Goal: Use online tool/utility: Utilize a website feature to perform a specific function

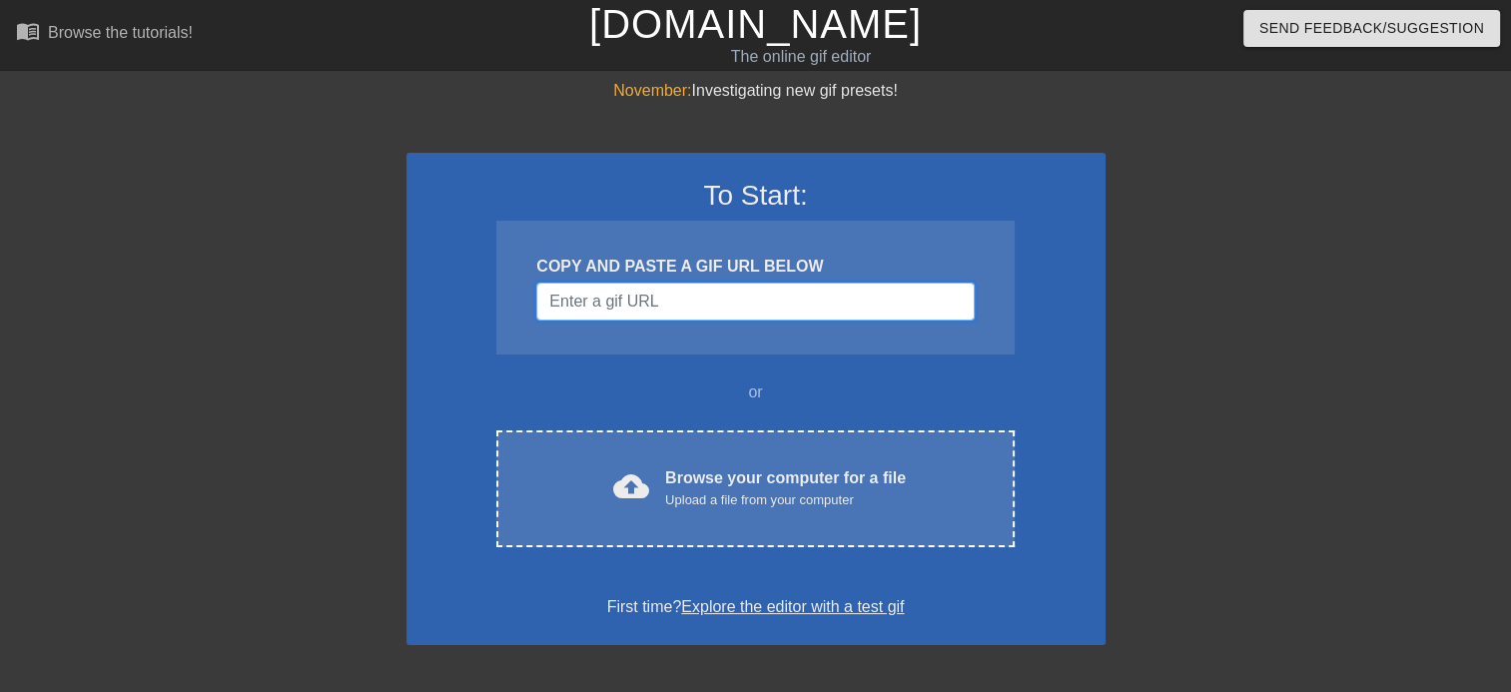
click at [641, 299] on input "Username" at bounding box center [754, 302] width 437 height 38
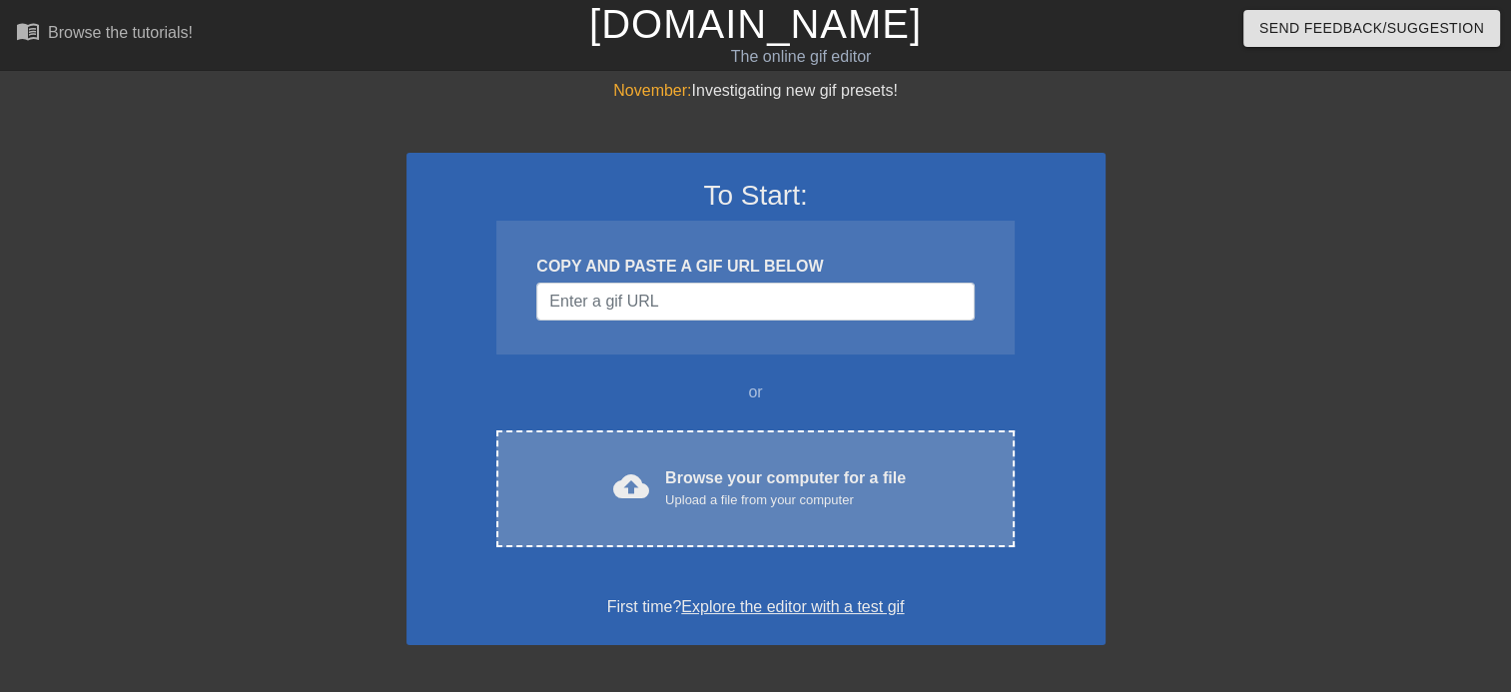
click at [746, 509] on div "cloud_upload Browse your computer for a file Upload a file from your computer" at bounding box center [754, 488] width 433 height 45
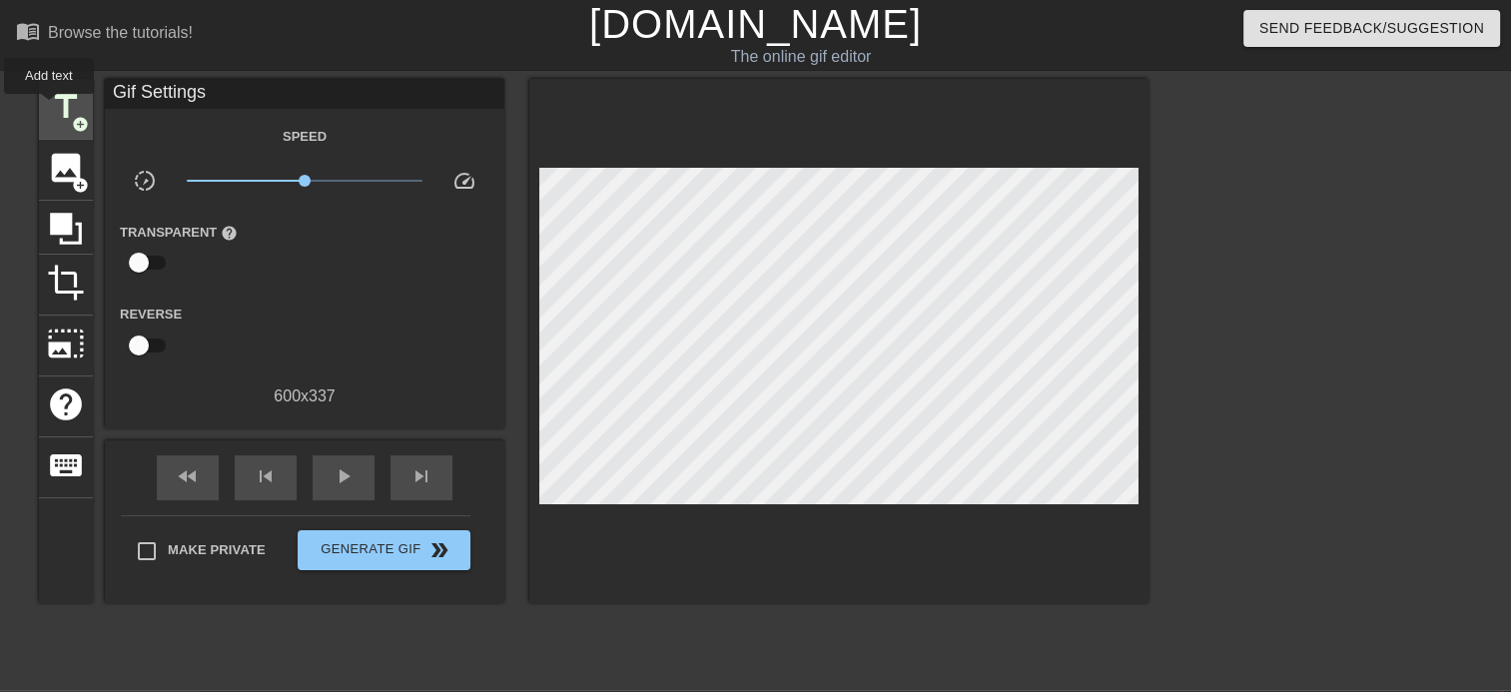
click at [49, 108] on span "title" at bounding box center [66, 107] width 38 height 38
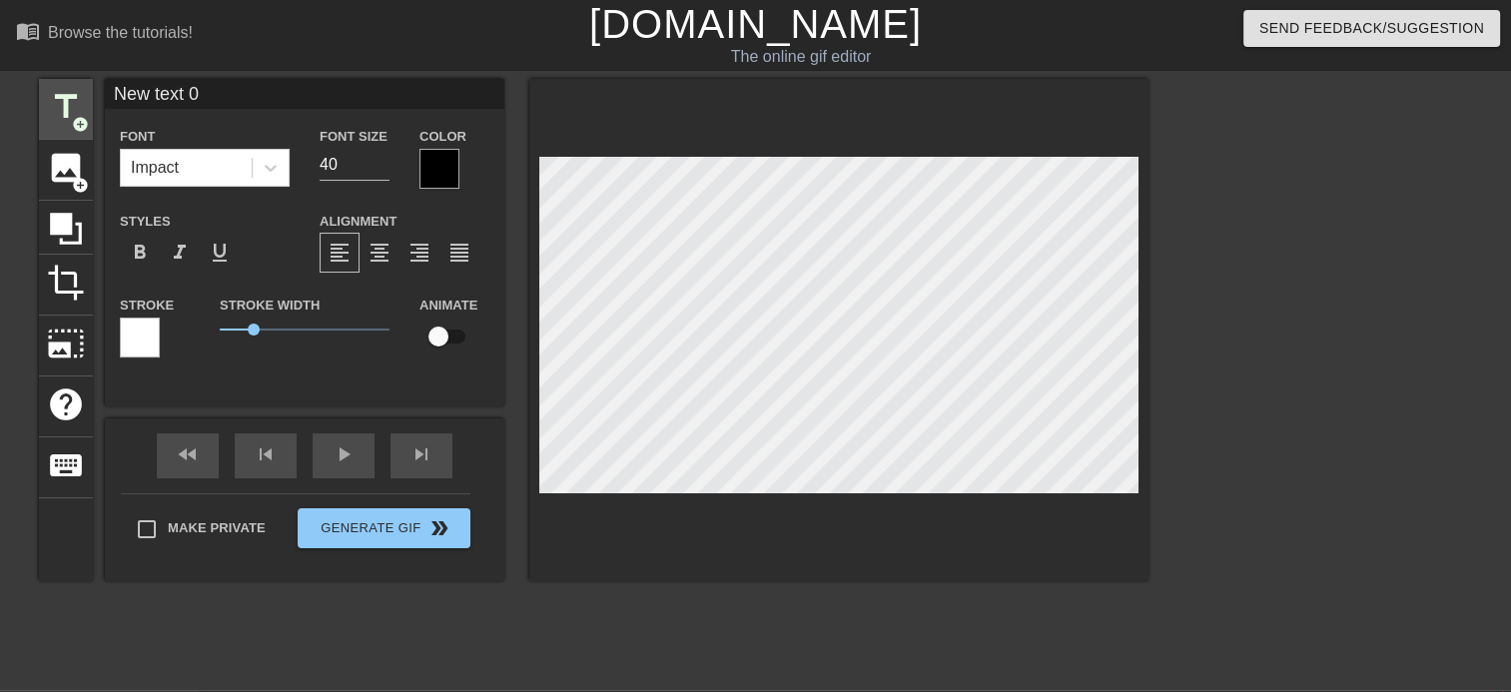
drag, startPoint x: 227, startPoint y: 91, endPoint x: 82, endPoint y: 84, distance: 144.9
click at [82, 84] on div "title add_circle image add_circle crop photo_size_select_large help keyboard Ne…" at bounding box center [593, 330] width 1109 height 502
type input "Break his heart."
click at [419, 169] on div at bounding box center [439, 169] width 40 height 40
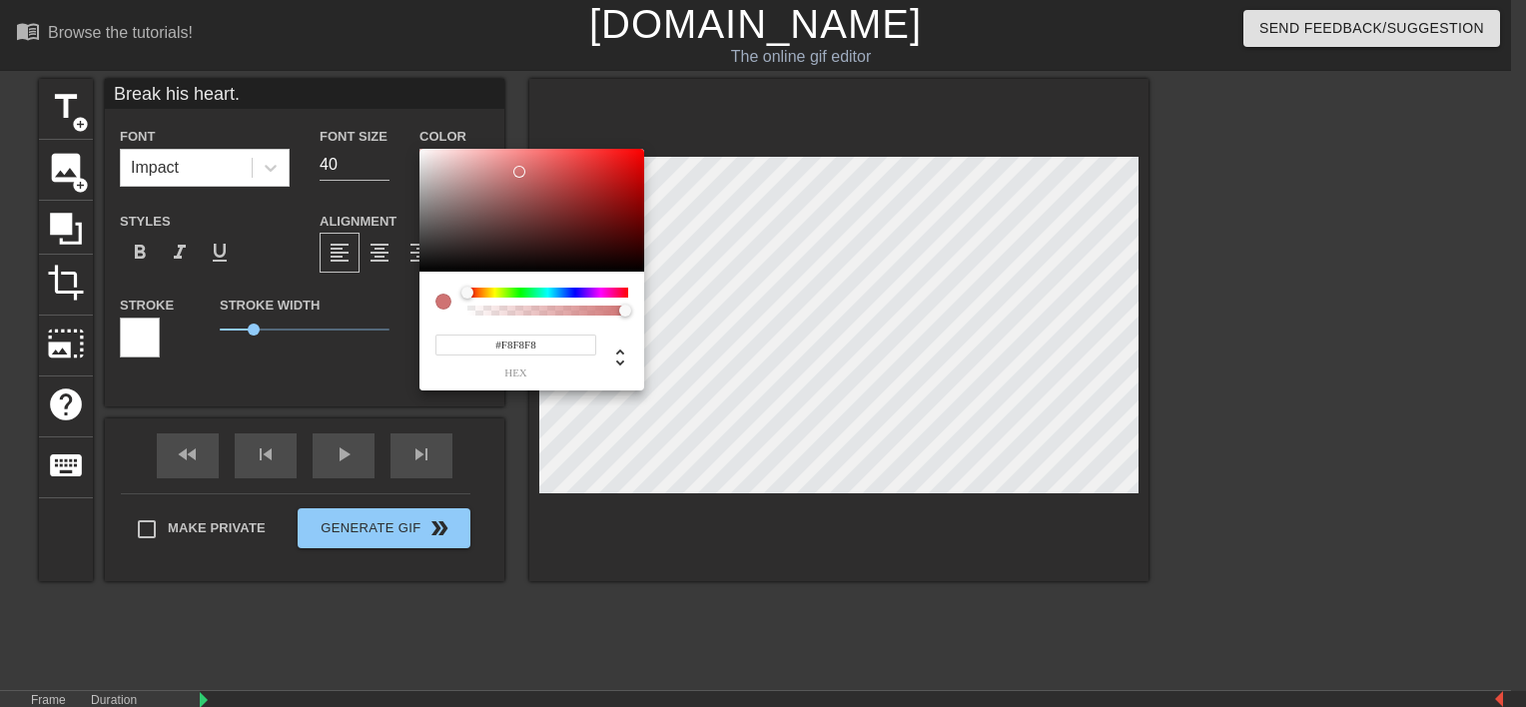
type input "#FFFFFF"
drag, startPoint x: 431, startPoint y: 183, endPoint x: 208, endPoint y: 67, distance: 251.9
click at [225, 64] on div "#FFFFFF hex" at bounding box center [763, 353] width 1526 height 707
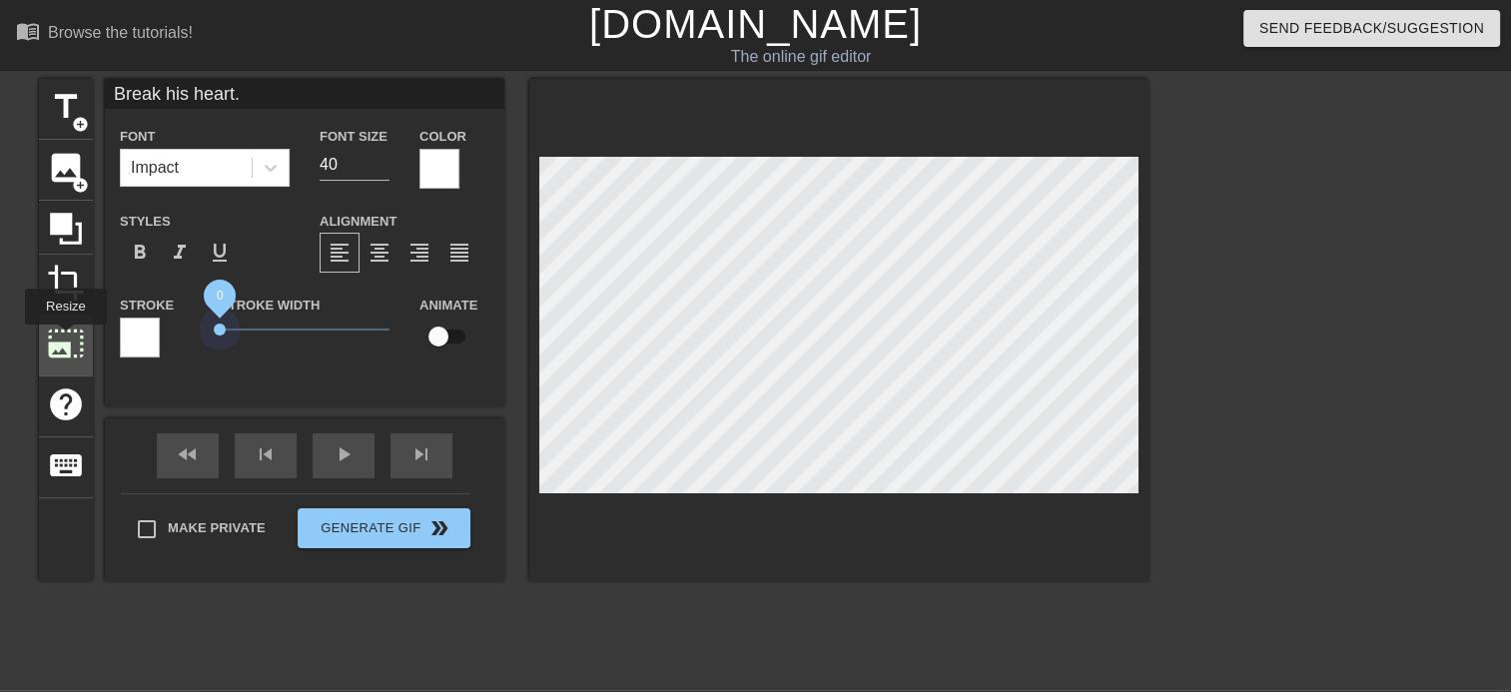
drag, startPoint x: 248, startPoint y: 332, endPoint x: 64, endPoint y: 338, distance: 183.8
click at [64, 338] on div "title add_circle image add_circle crop photo_size_select_large help keyboard Br…" at bounding box center [593, 330] width 1109 height 502
drag, startPoint x: 346, startPoint y: 166, endPoint x: 292, endPoint y: 176, distance: 55.8
click at [292, 176] on div "Font Impact Font Size 40 Color" at bounding box center [304, 156] width 399 height 65
type input "30"
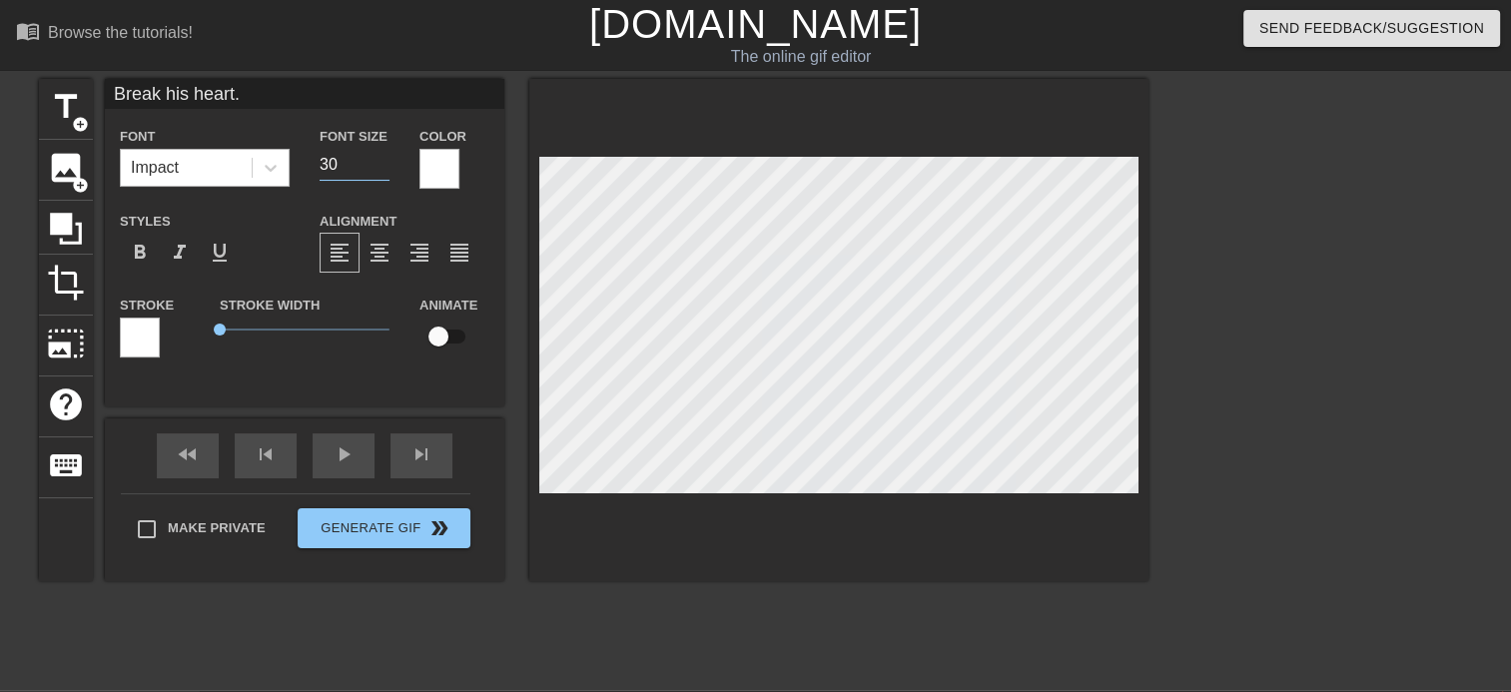
click at [192, 160] on div "Impact" at bounding box center [186, 168] width 131 height 36
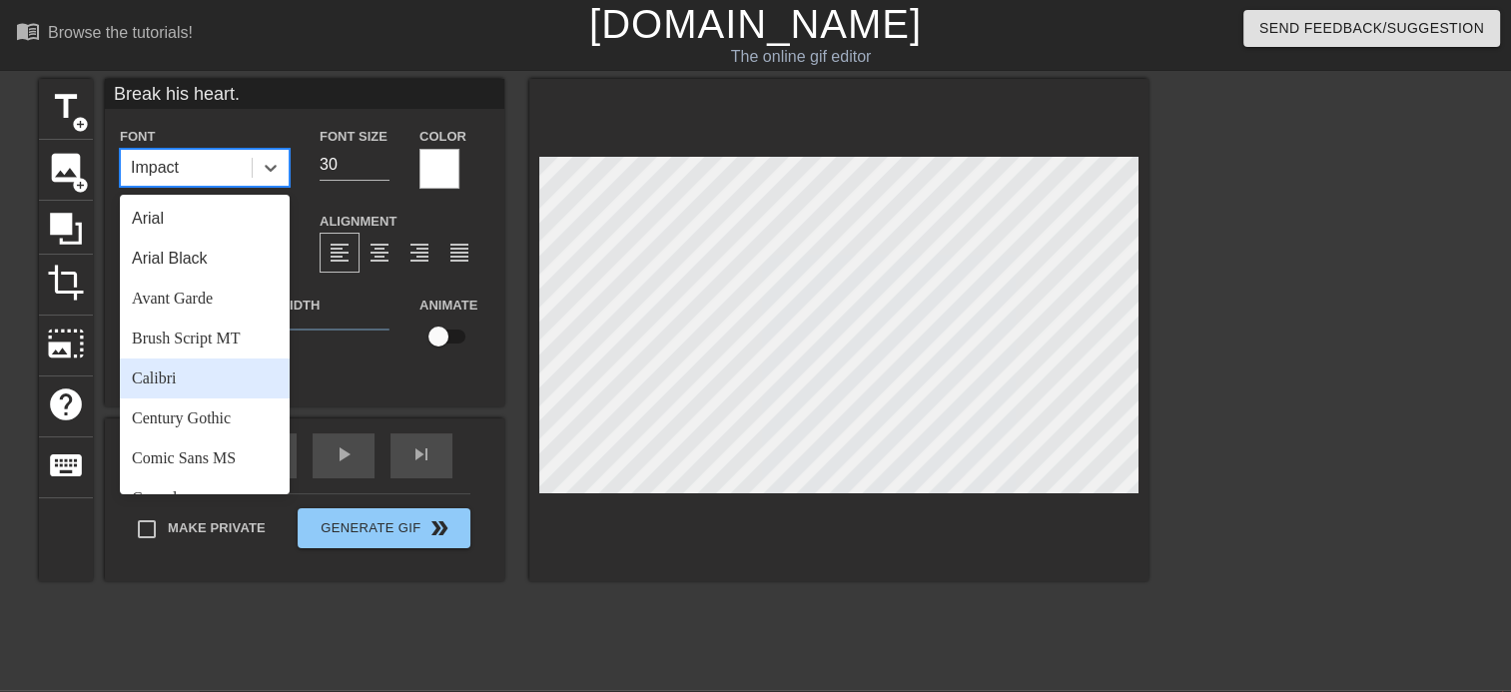
click at [208, 376] on div "Calibri" at bounding box center [205, 378] width 170 height 40
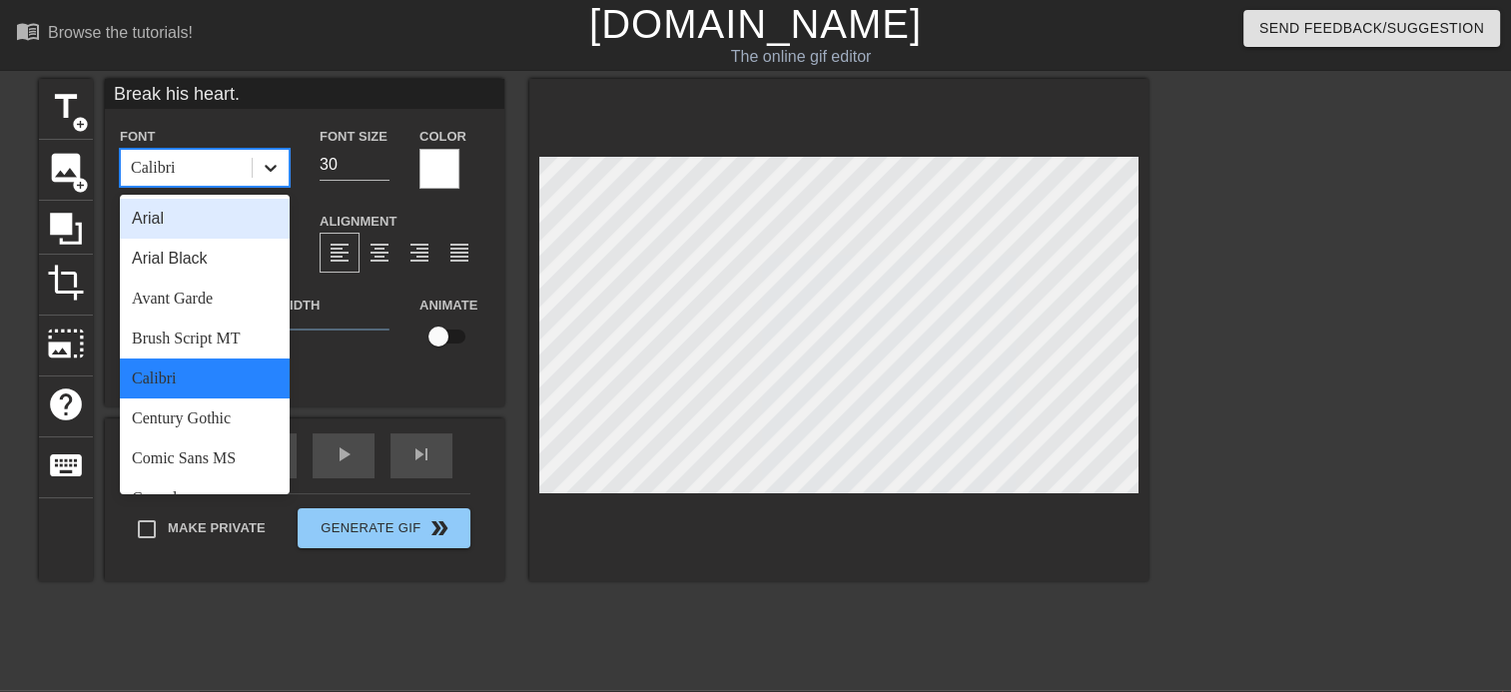
click at [270, 159] on icon at bounding box center [271, 168] width 20 height 20
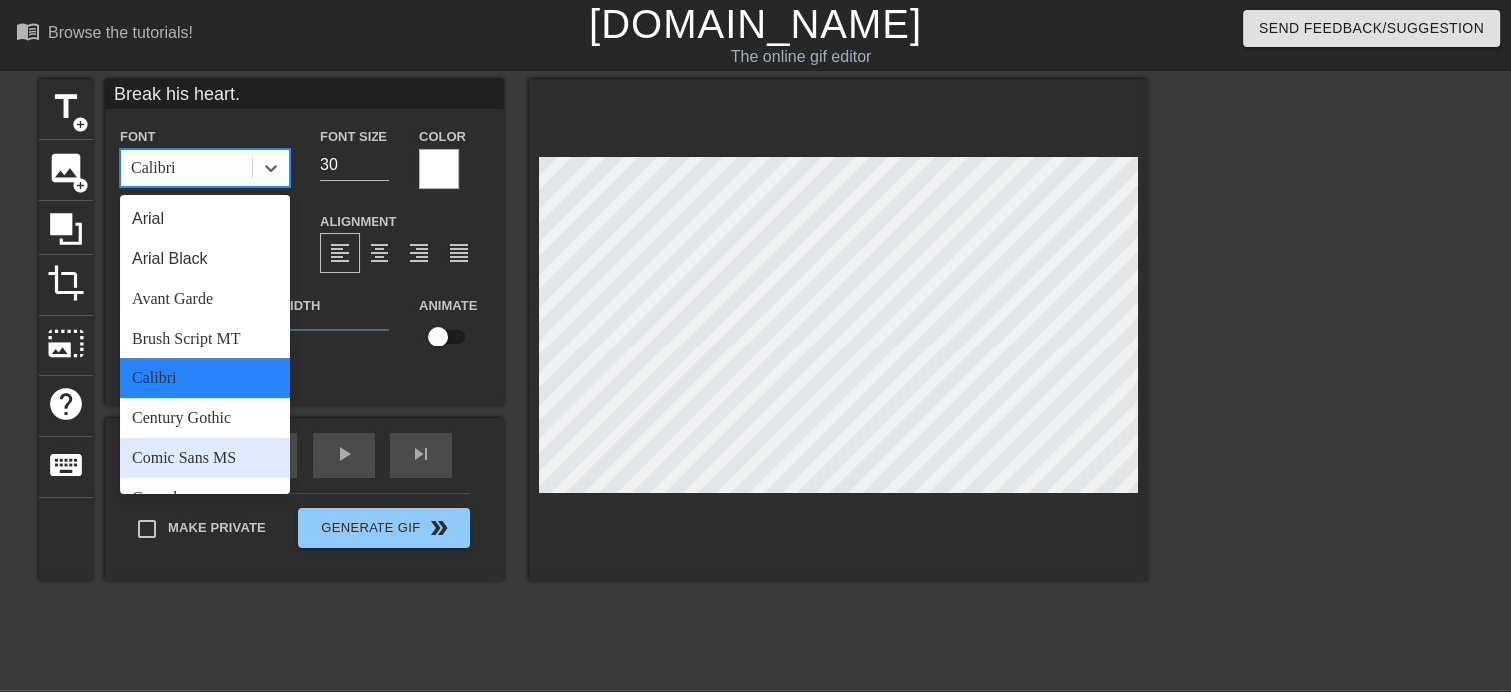
click at [211, 446] on div "Comic Sans MS" at bounding box center [205, 458] width 170 height 40
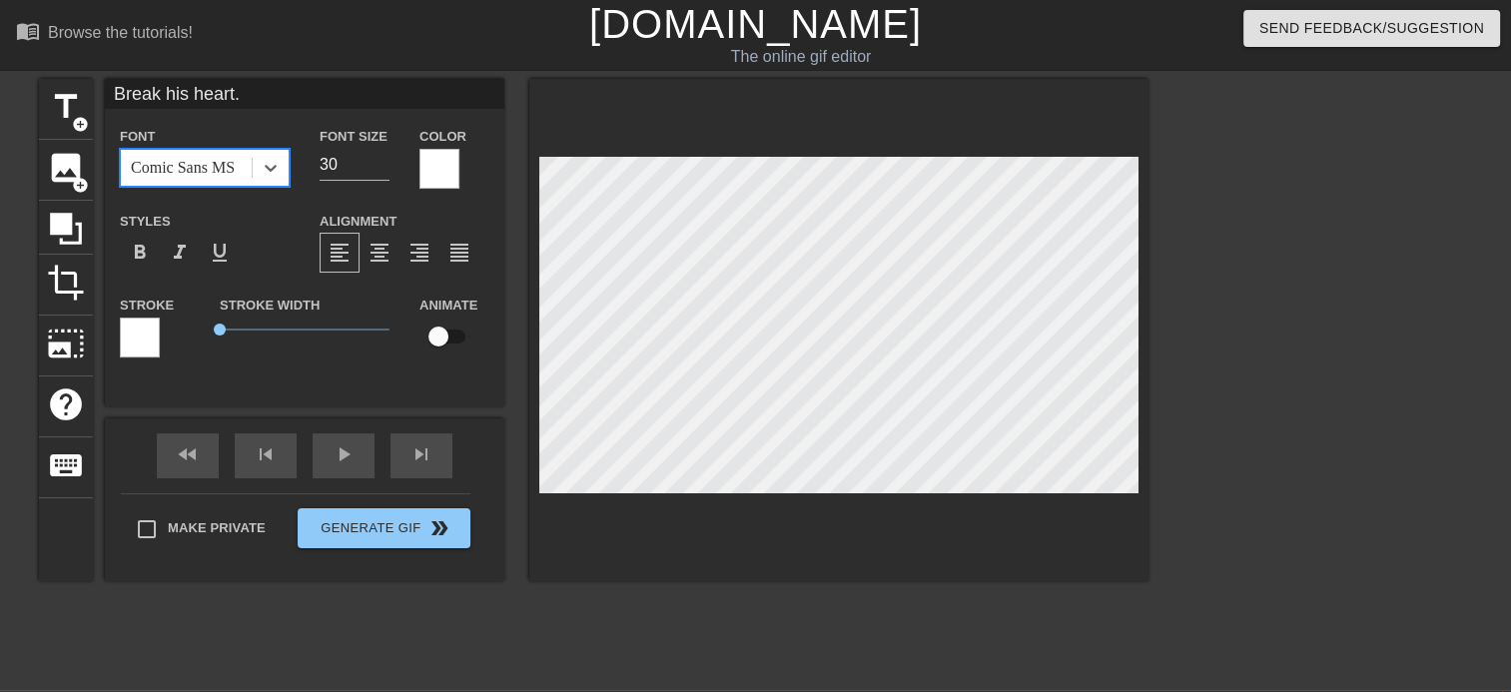
click at [232, 159] on div "Comic Sans MS" at bounding box center [183, 168] width 104 height 24
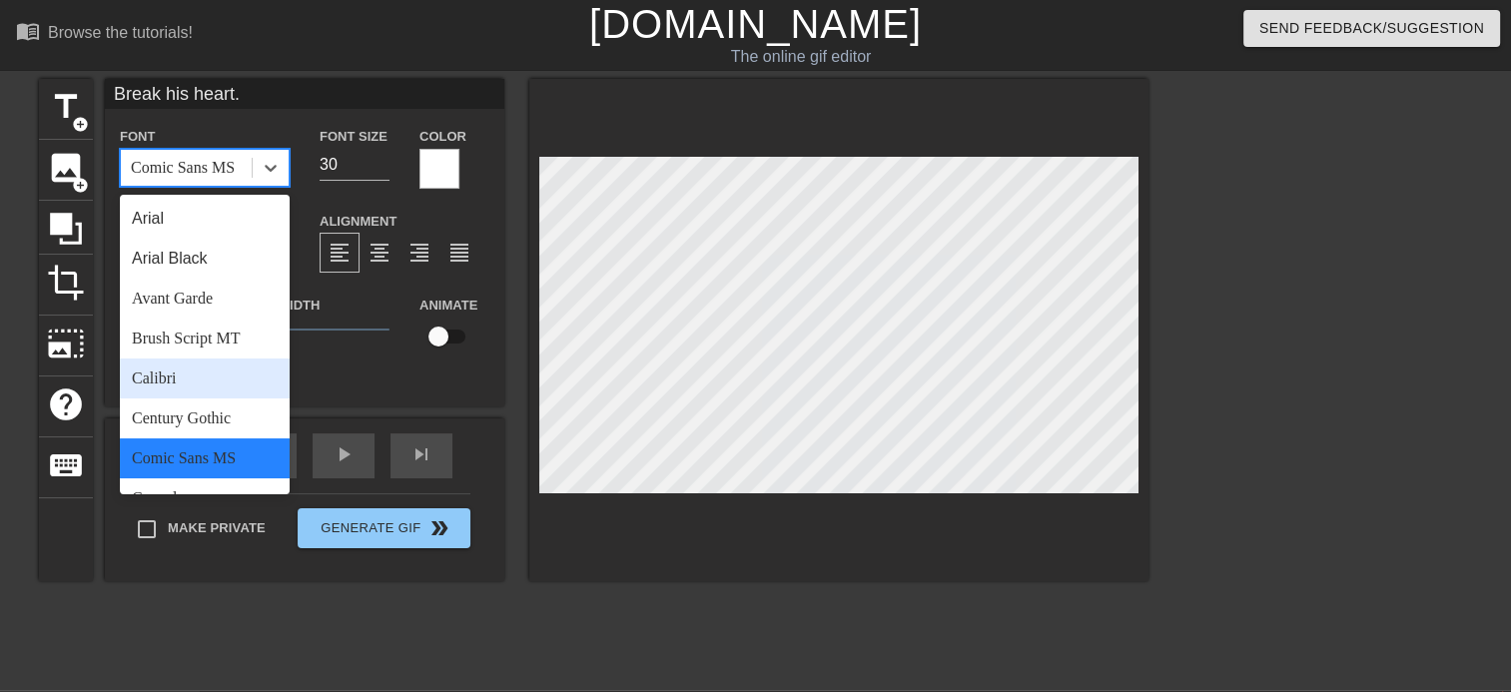
click at [179, 384] on div "Calibri" at bounding box center [205, 378] width 170 height 40
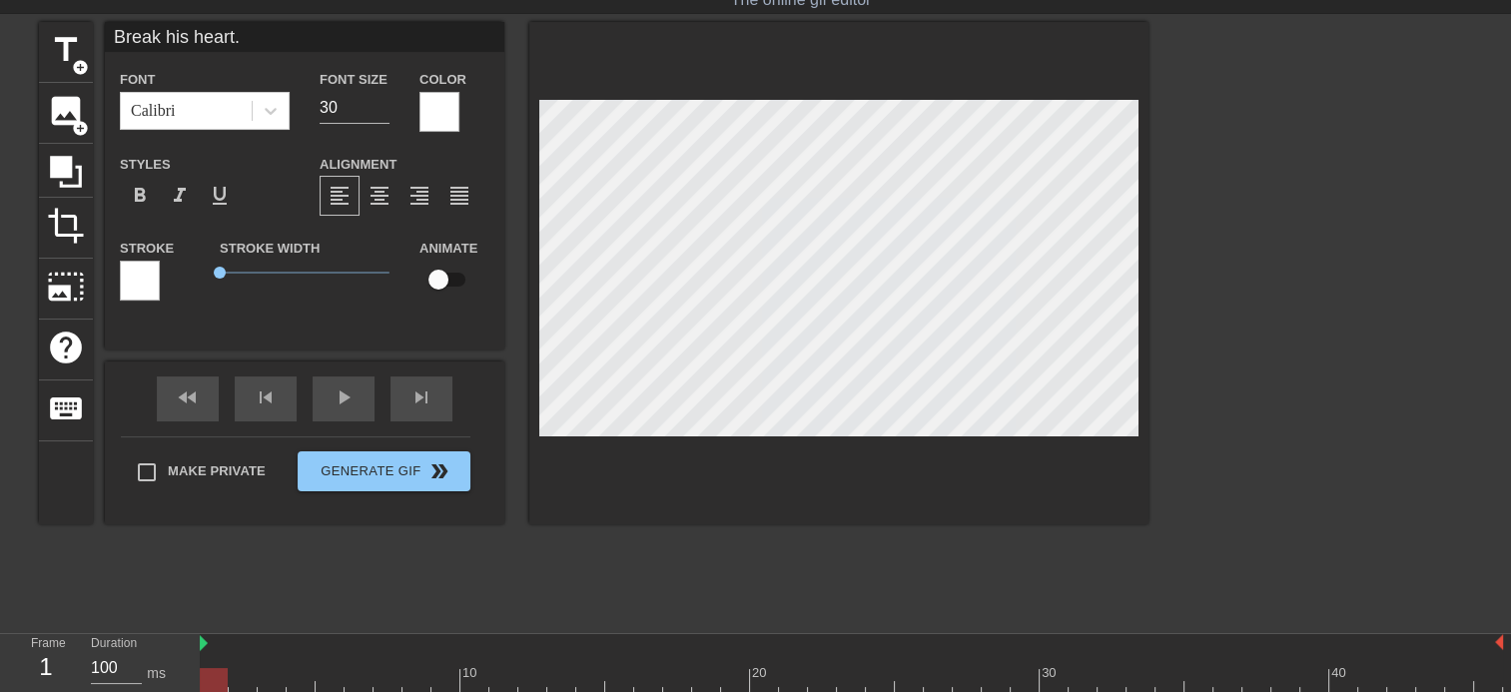
scroll to position [108, 0]
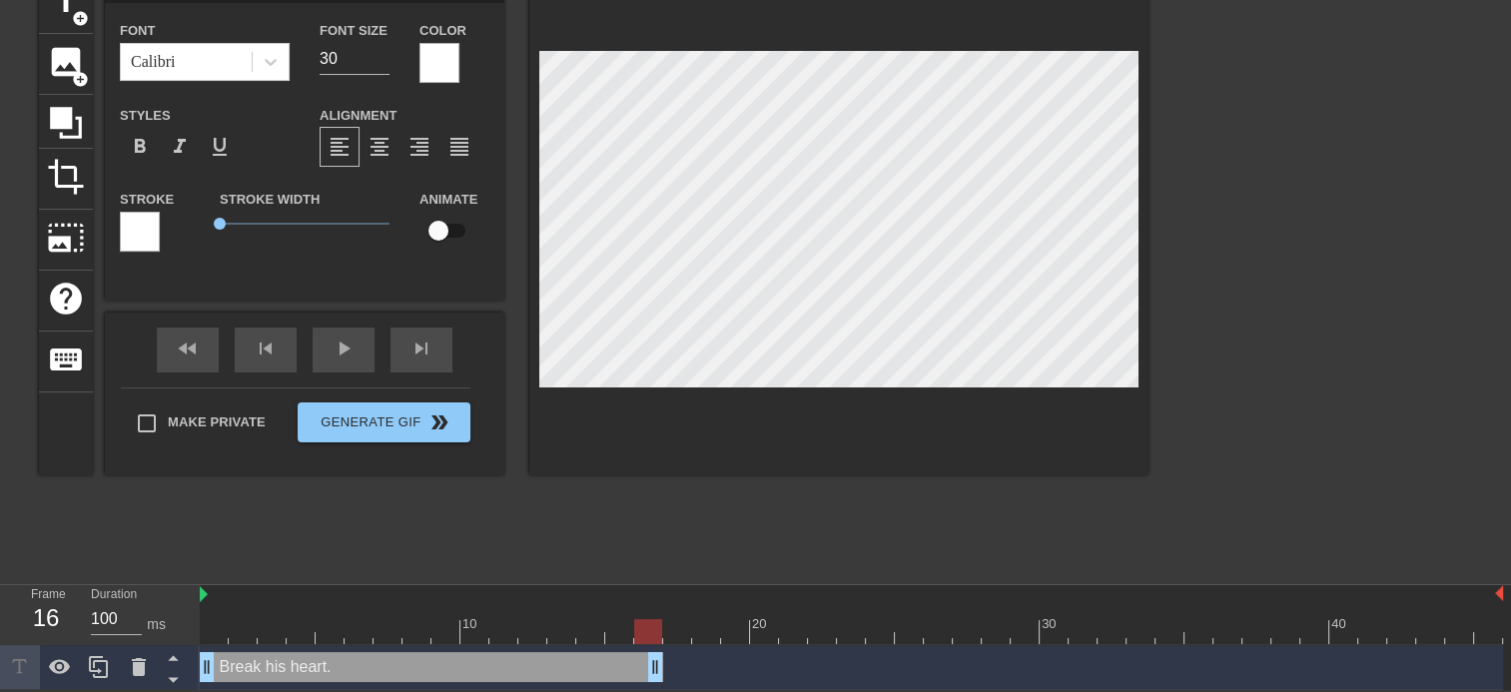
drag, startPoint x: 1494, startPoint y: 667, endPoint x: 652, endPoint y: 683, distance: 841.8
click at [652, 683] on div "Break his heart. drag_handle drag_handle" at bounding box center [851, 667] width 1303 height 45
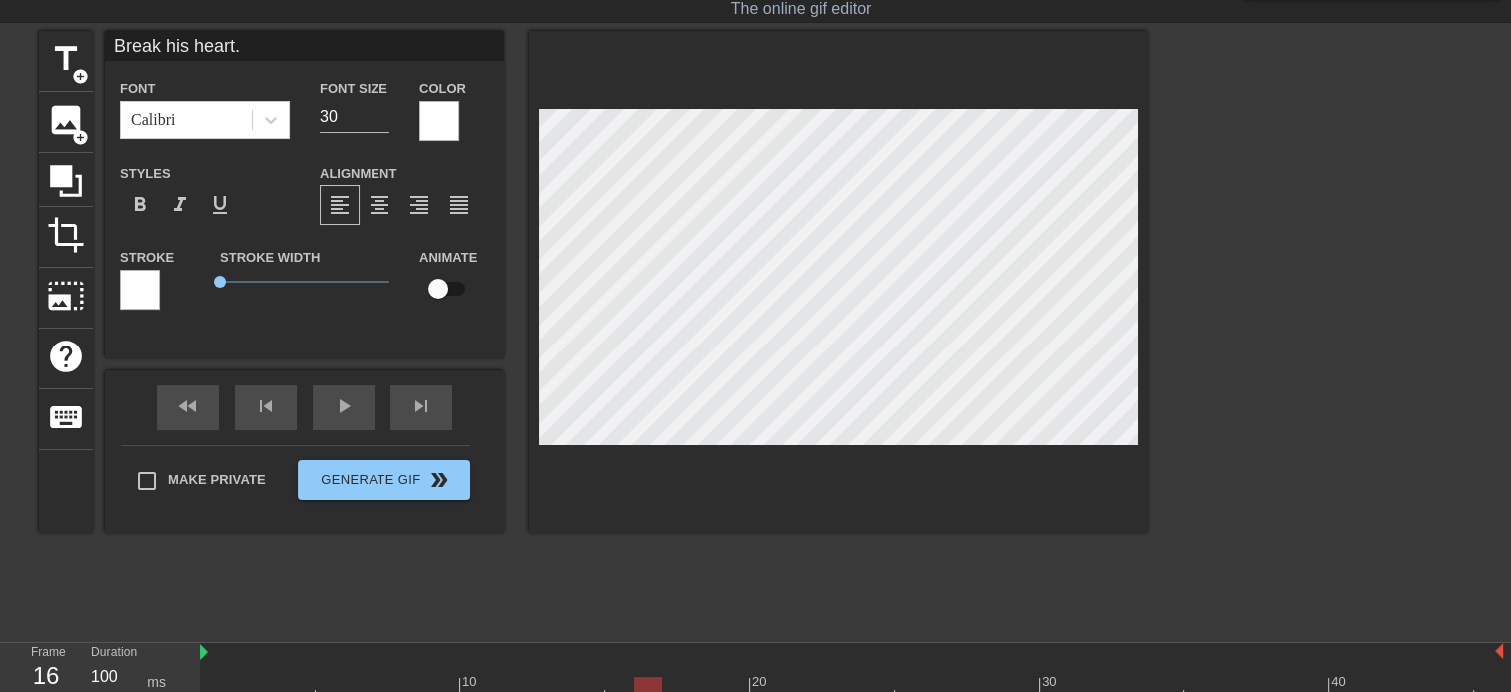
scroll to position [0, 0]
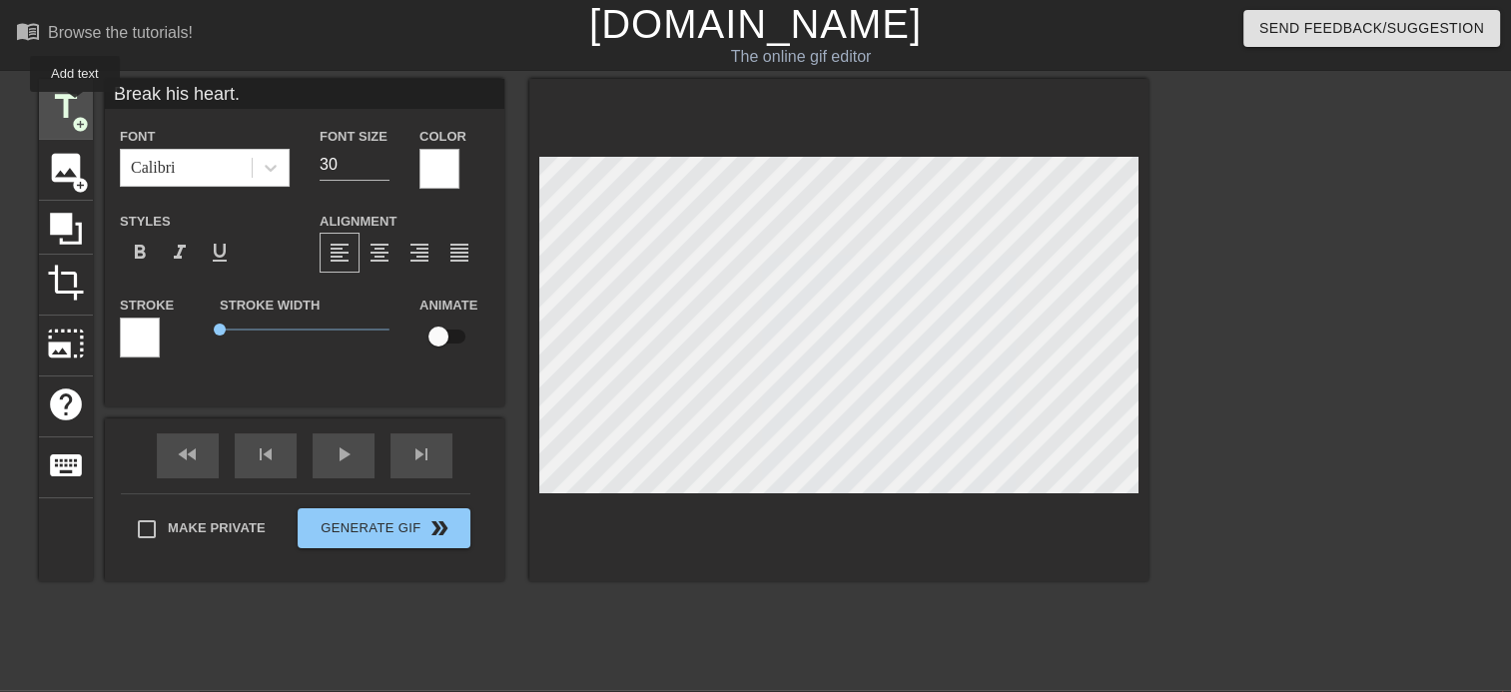
click at [75, 106] on span "title" at bounding box center [66, 107] width 38 height 38
type input "New text 1"
type input "40"
drag, startPoint x: 46, startPoint y: 99, endPoint x: 17, endPoint y: 107, distance: 30.0
click at [17, 107] on div "title add_circle image add_circle crop photo_size_select_large help keyboard Ne…" at bounding box center [755, 378] width 1511 height 599
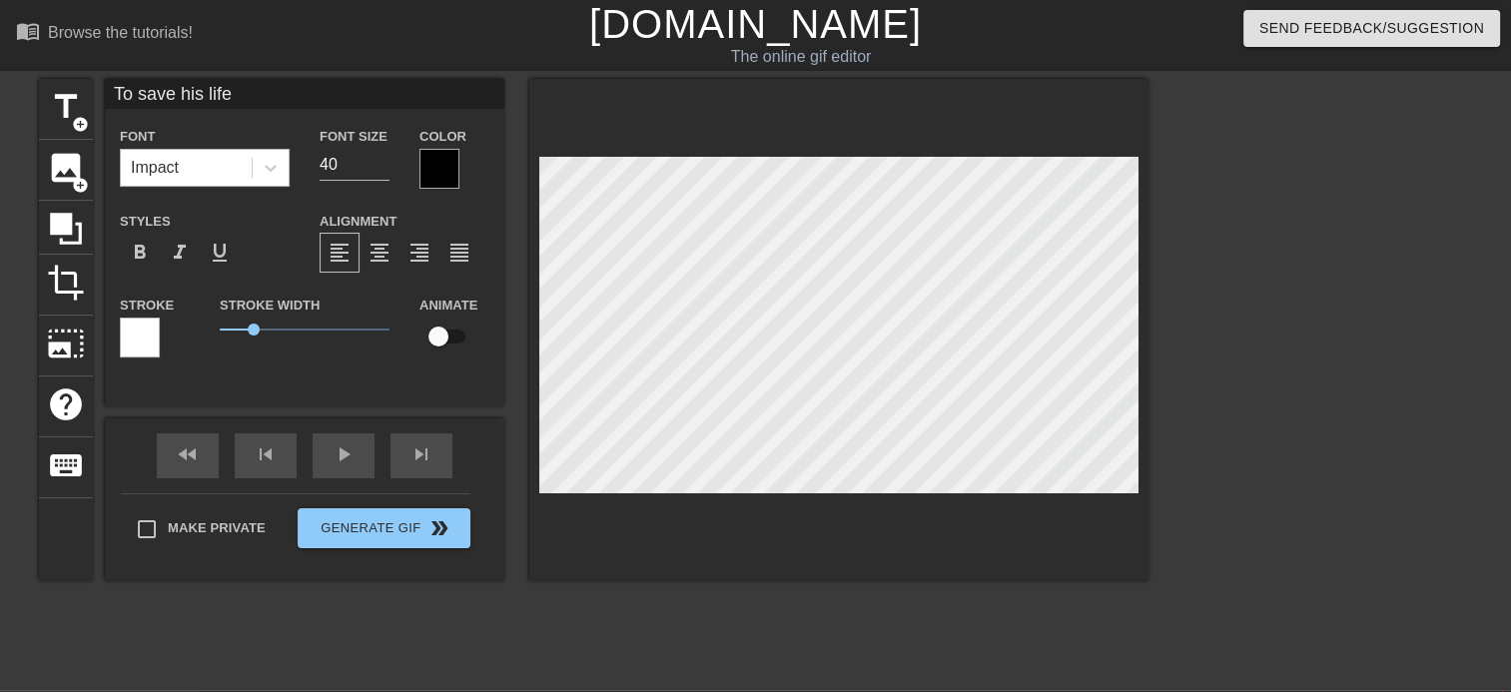
type input "To save his life"
click at [228, 168] on div "Impact" at bounding box center [186, 168] width 131 height 36
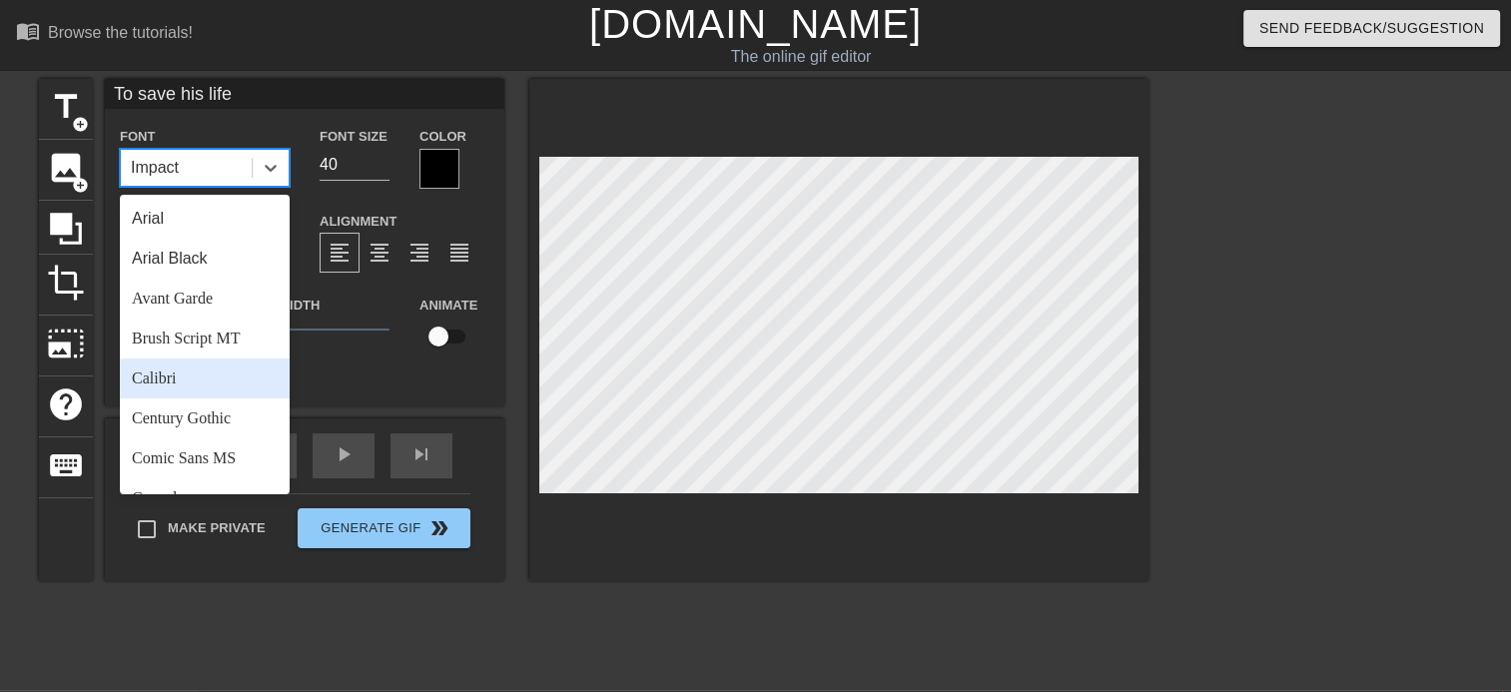
click at [160, 378] on div "Calibri" at bounding box center [205, 378] width 170 height 40
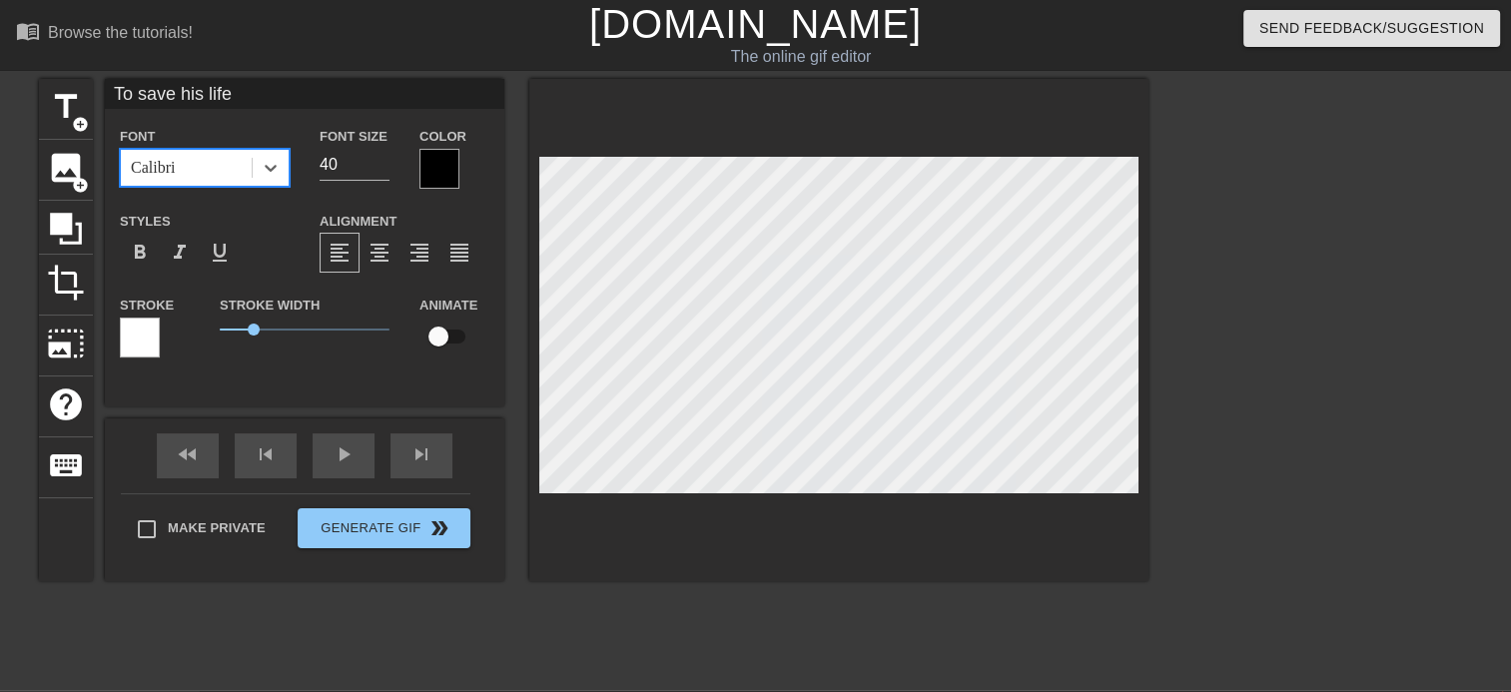
drag, startPoint x: 306, startPoint y: 166, endPoint x: 296, endPoint y: 176, distance: 14.1
click at [296, 176] on div "Font option Calibri, selected. 0 results available. Select is focused ,type to …" at bounding box center [304, 156] width 399 height 65
type input "0"
type input "30"
click at [434, 170] on div at bounding box center [439, 169] width 40 height 40
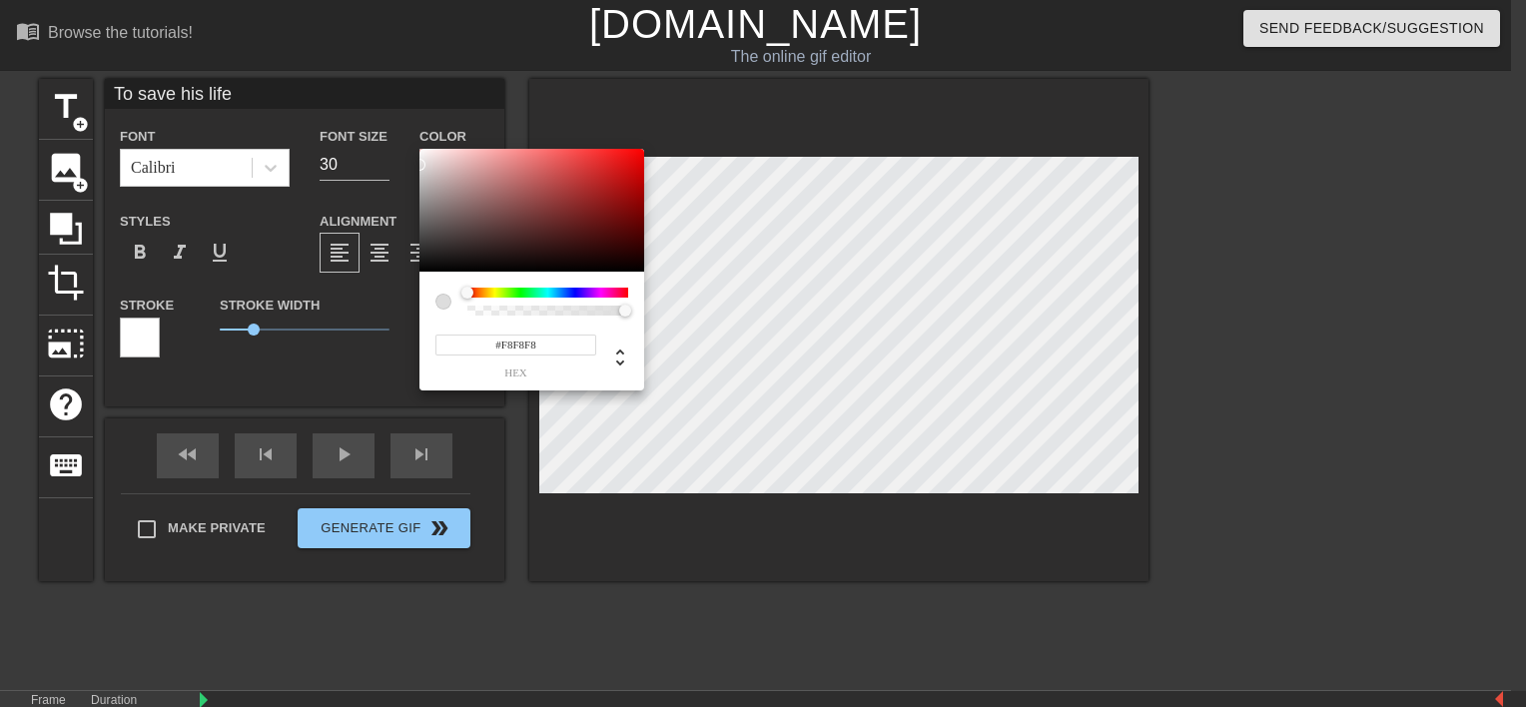
type input "#FFFFFF"
drag, startPoint x: 434, startPoint y: 170, endPoint x: 199, endPoint y: 170, distance: 235.6
click at [209, 100] on div "#FFFFFF hex" at bounding box center [763, 353] width 1526 height 707
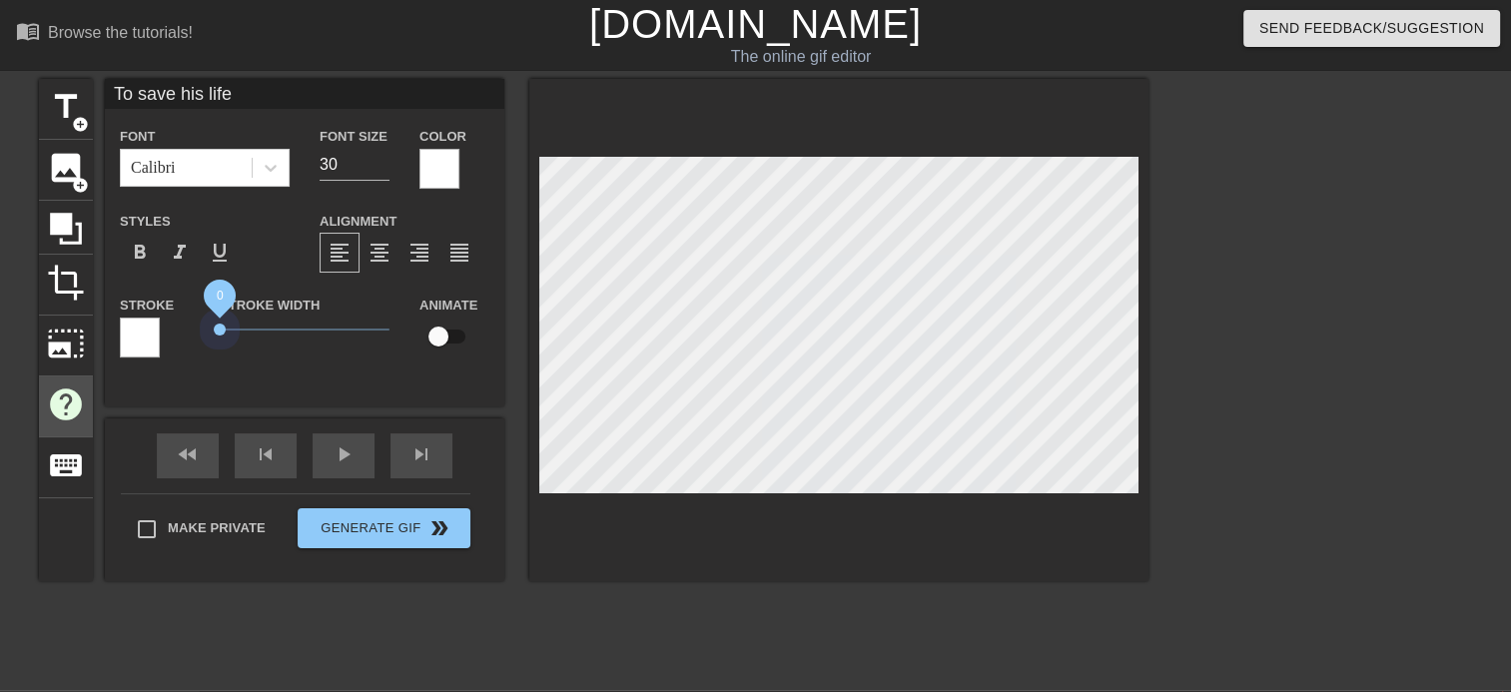
drag, startPoint x: 198, startPoint y: 345, endPoint x: 38, endPoint y: 374, distance: 162.4
click at [39, 374] on div "title add_circle image add_circle crop photo_size_select_large help keyboard To…" at bounding box center [593, 330] width 1109 height 502
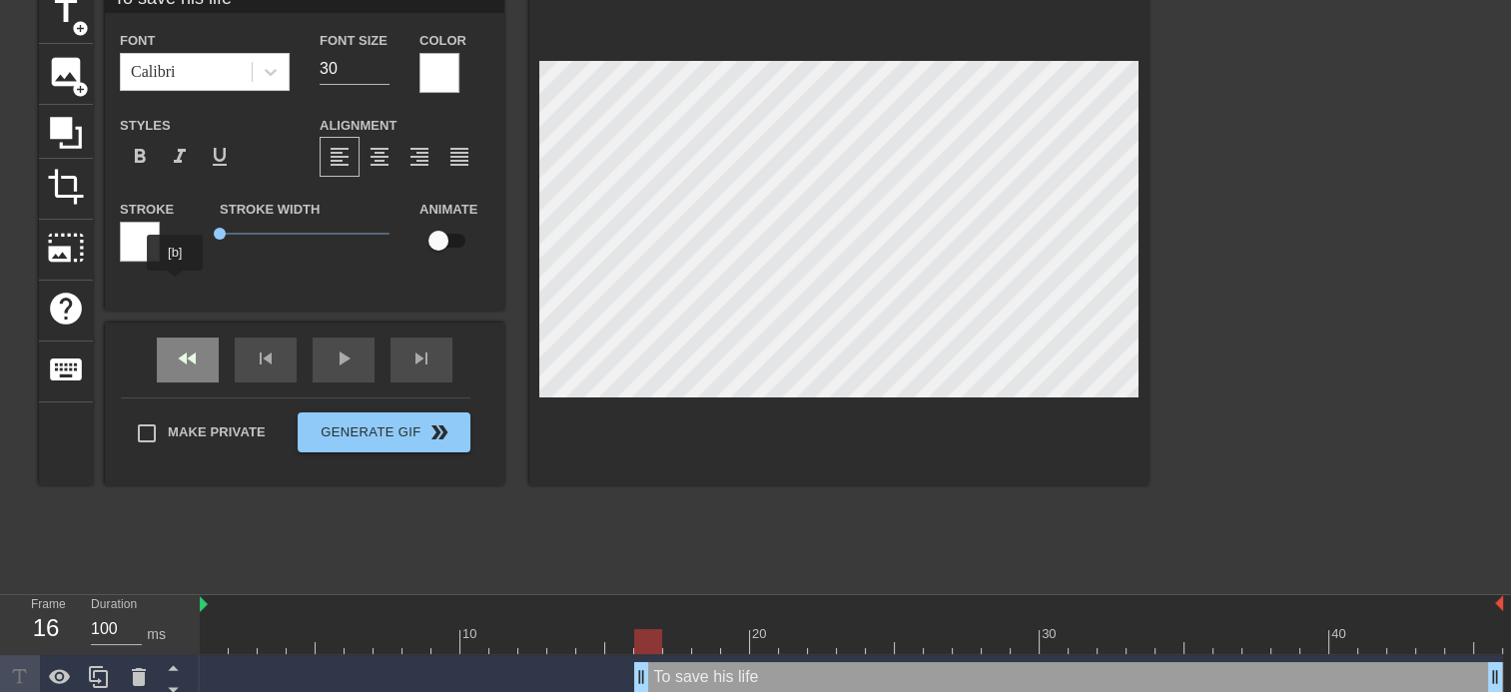
scroll to position [152, 0]
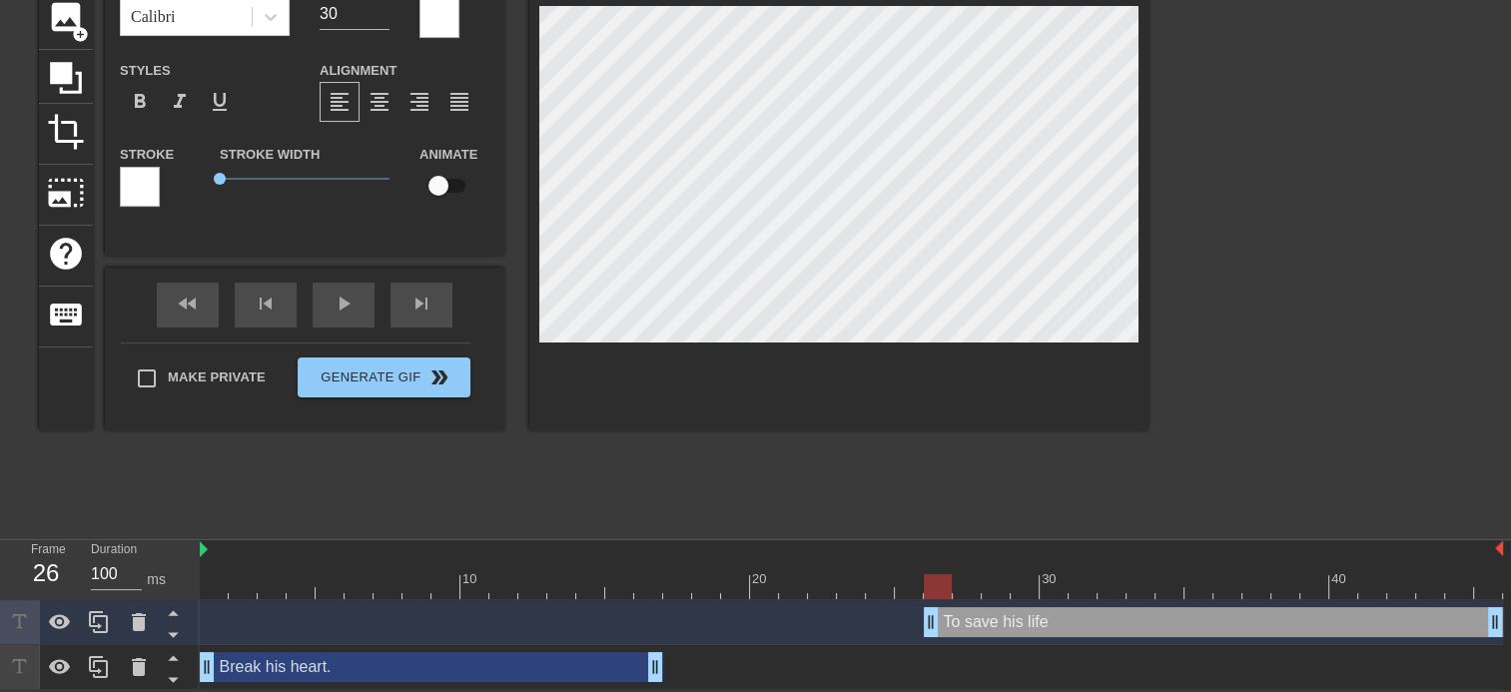
drag, startPoint x: 643, startPoint y: 623, endPoint x: 921, endPoint y: 621, distance: 277.6
click at [921, 621] on div "To save his life drag_handle drag_handle" at bounding box center [851, 622] width 1303 height 30
click at [321, 302] on div "play_arrow" at bounding box center [344, 305] width 62 height 45
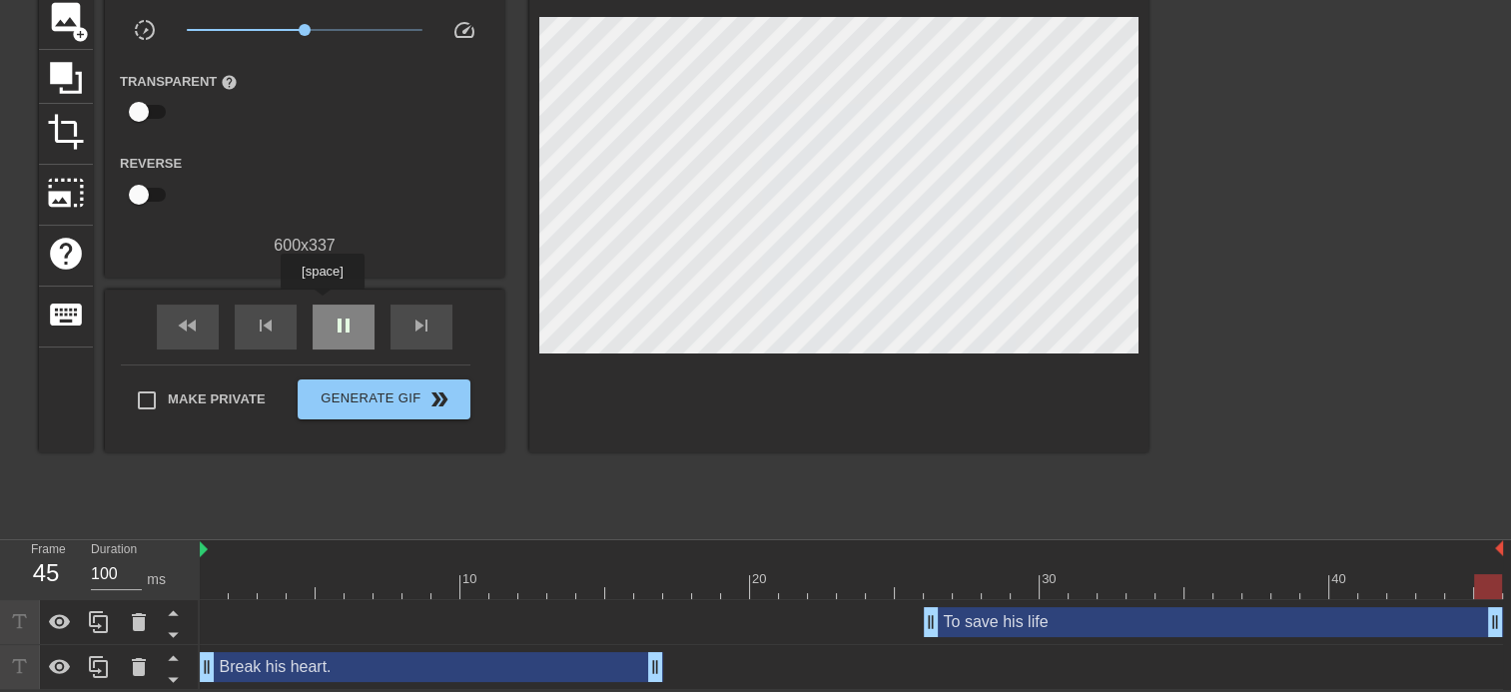
click at [322, 305] on div "pause" at bounding box center [344, 327] width 62 height 45
click at [326, 312] on div "play_arrow" at bounding box center [344, 327] width 62 height 45
click at [327, 313] on div "pause" at bounding box center [344, 327] width 62 height 45
click at [1002, 619] on div "To save his life drag_handle drag_handle" at bounding box center [1213, 622] width 579 height 30
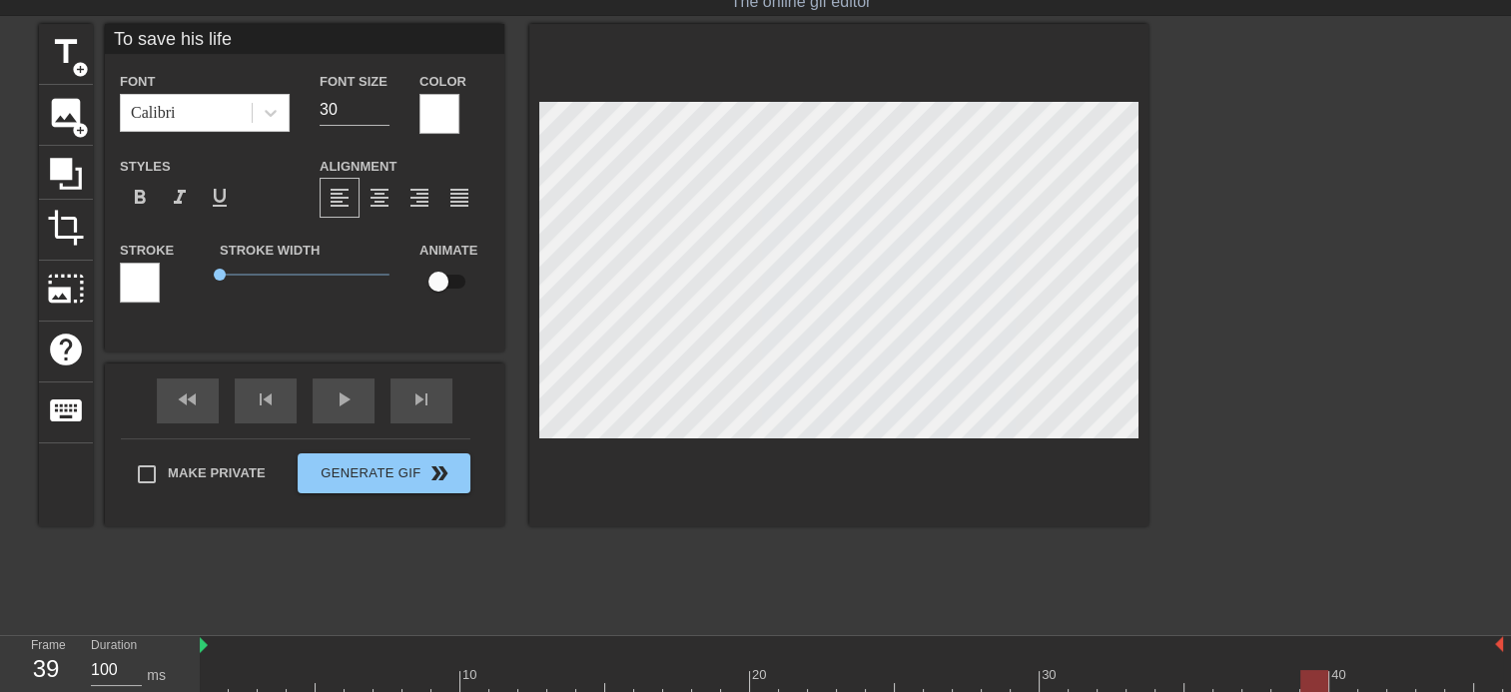
scroll to position [0, 0]
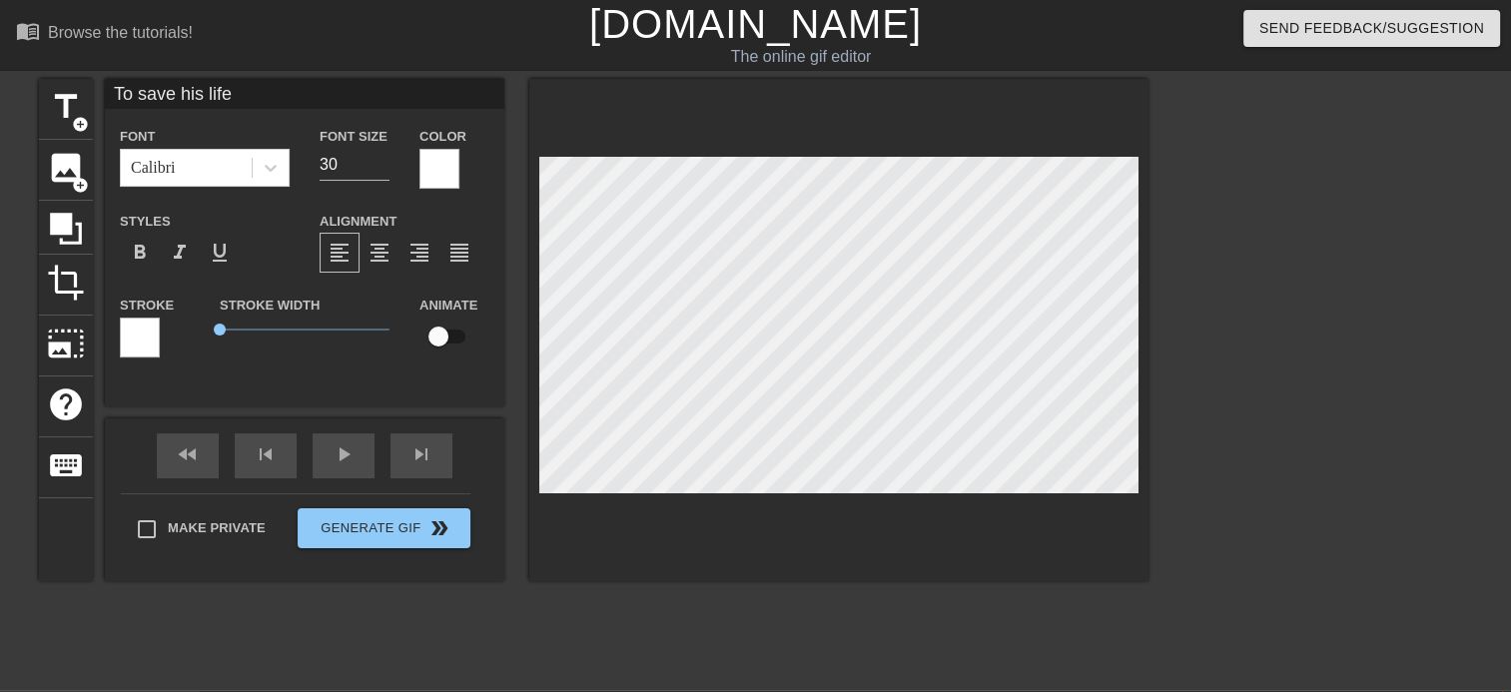
click at [265, 101] on input "To save his life" at bounding box center [304, 94] width 399 height 30
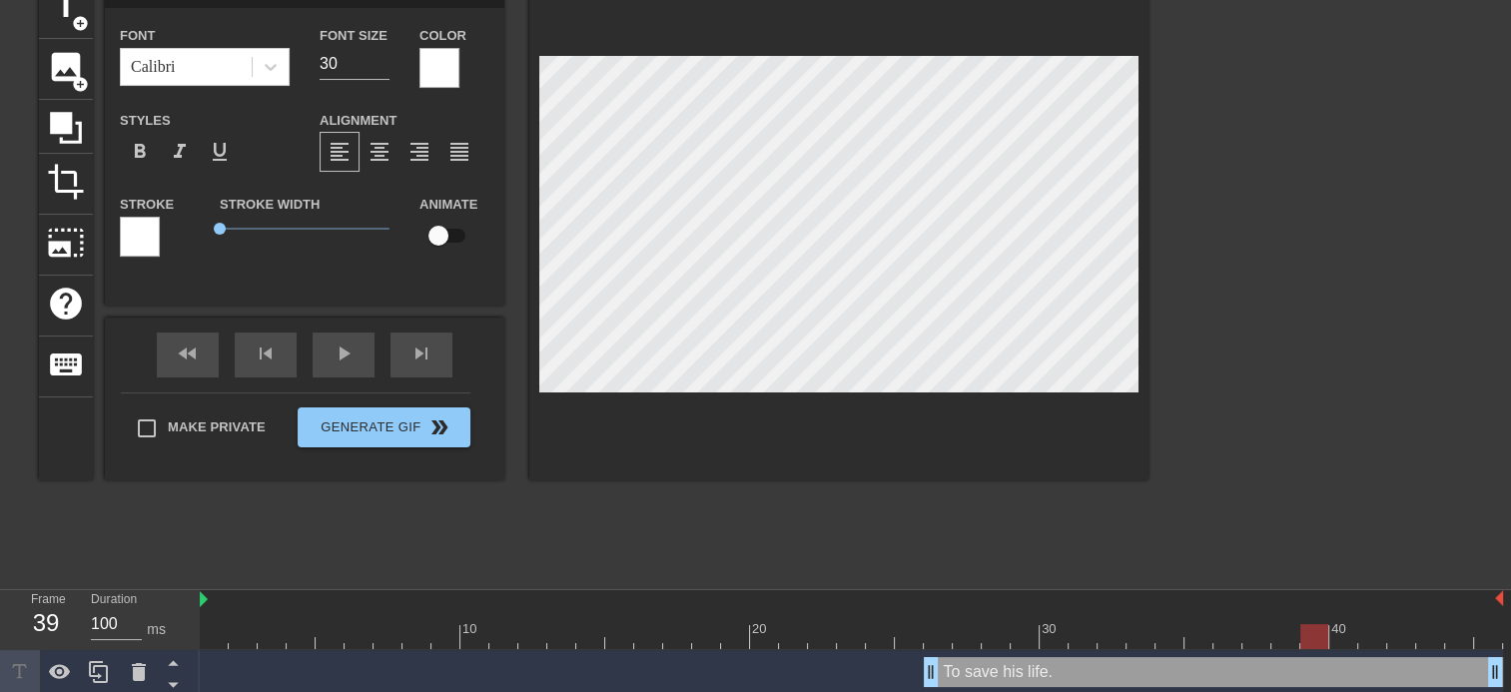
scroll to position [152, 0]
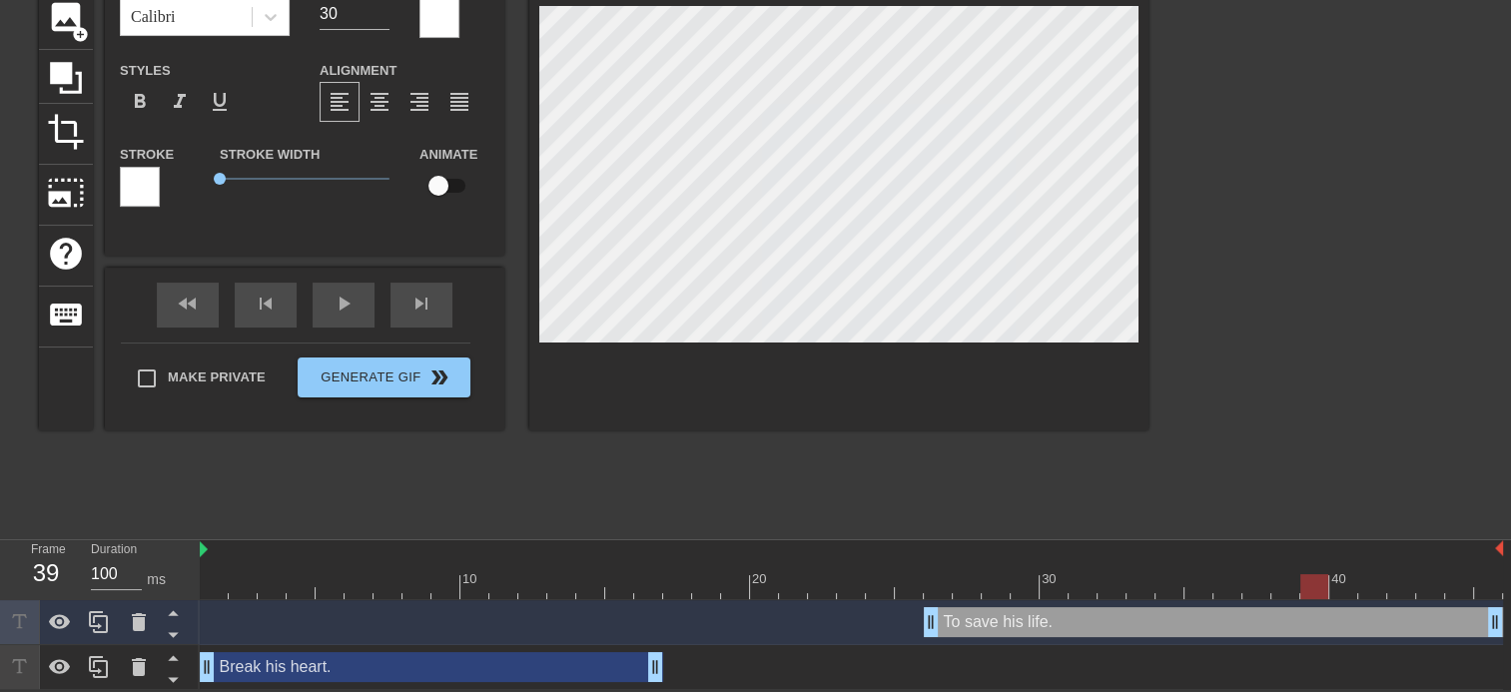
click at [359, 666] on div "Break his heart. drag_handle drag_handle" at bounding box center [431, 667] width 463 height 30
type input "Break his heart."
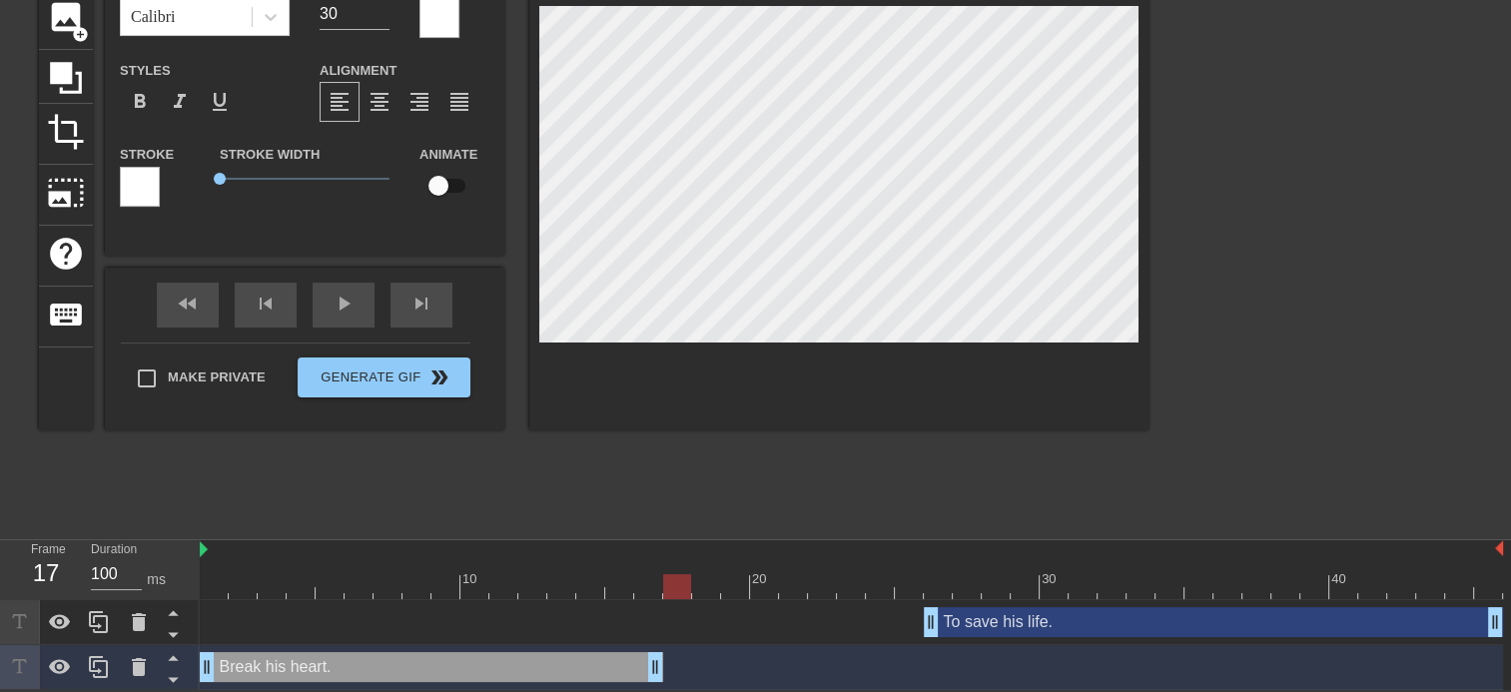
drag, startPoint x: 1322, startPoint y: 583, endPoint x: 684, endPoint y: 570, distance: 638.1
click at [683, 569] on div "10 20 30 40" at bounding box center [851, 569] width 1303 height 59
drag, startPoint x: 655, startPoint y: 668, endPoint x: 691, endPoint y: 665, distance: 36.1
click at [322, 284] on div "Break his heart. Font Calibri Font Size 30 Color Styles format_bold format_ital…" at bounding box center [304, 179] width 399 height 502
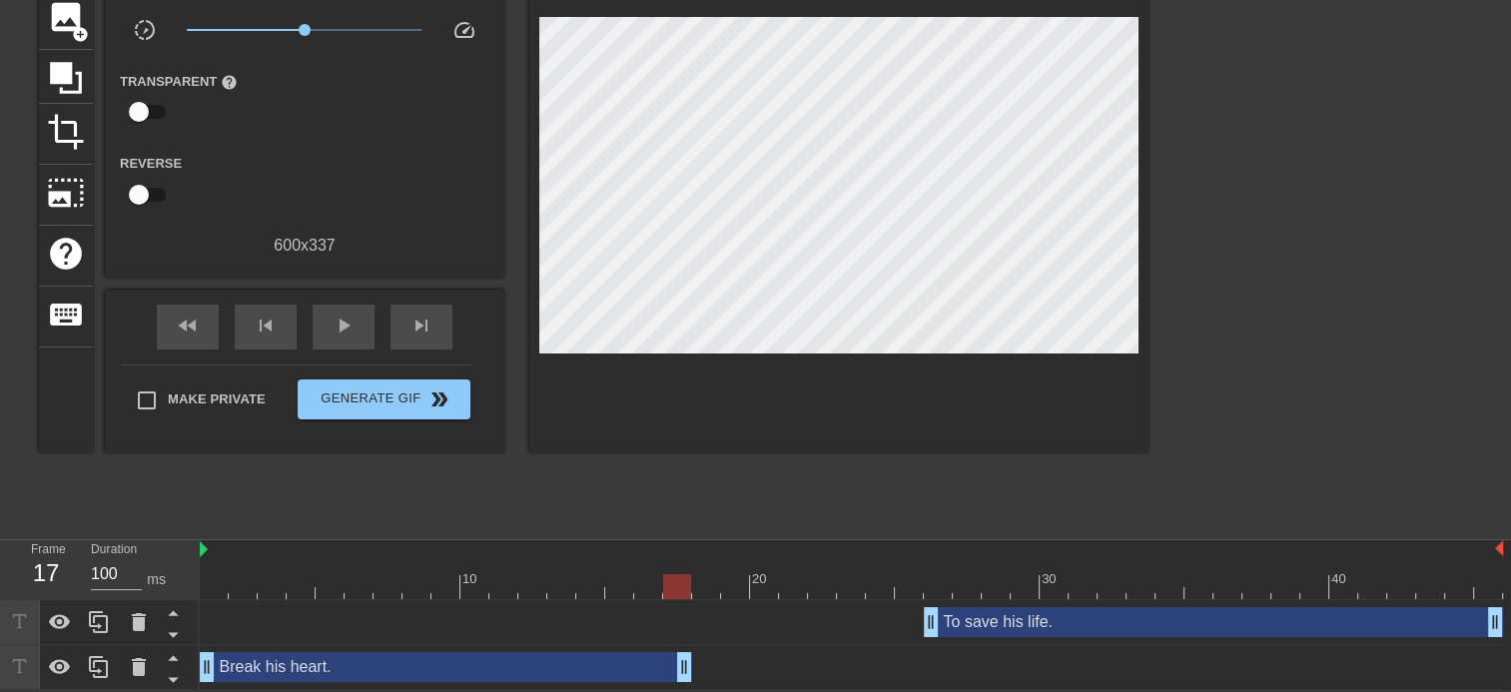
click at [335, 298] on div "fast_rewind skip_previous play_arrow skip_next" at bounding box center [304, 327] width 325 height 75
click at [350, 316] on span "play_arrow" at bounding box center [343, 326] width 24 height 24
click at [350, 316] on span "pause" at bounding box center [343, 326] width 24 height 24
drag, startPoint x: 686, startPoint y: 664, endPoint x: 703, endPoint y: 666, distance: 17.1
drag, startPoint x: 703, startPoint y: 583, endPoint x: 18, endPoint y: 566, distance: 685.1
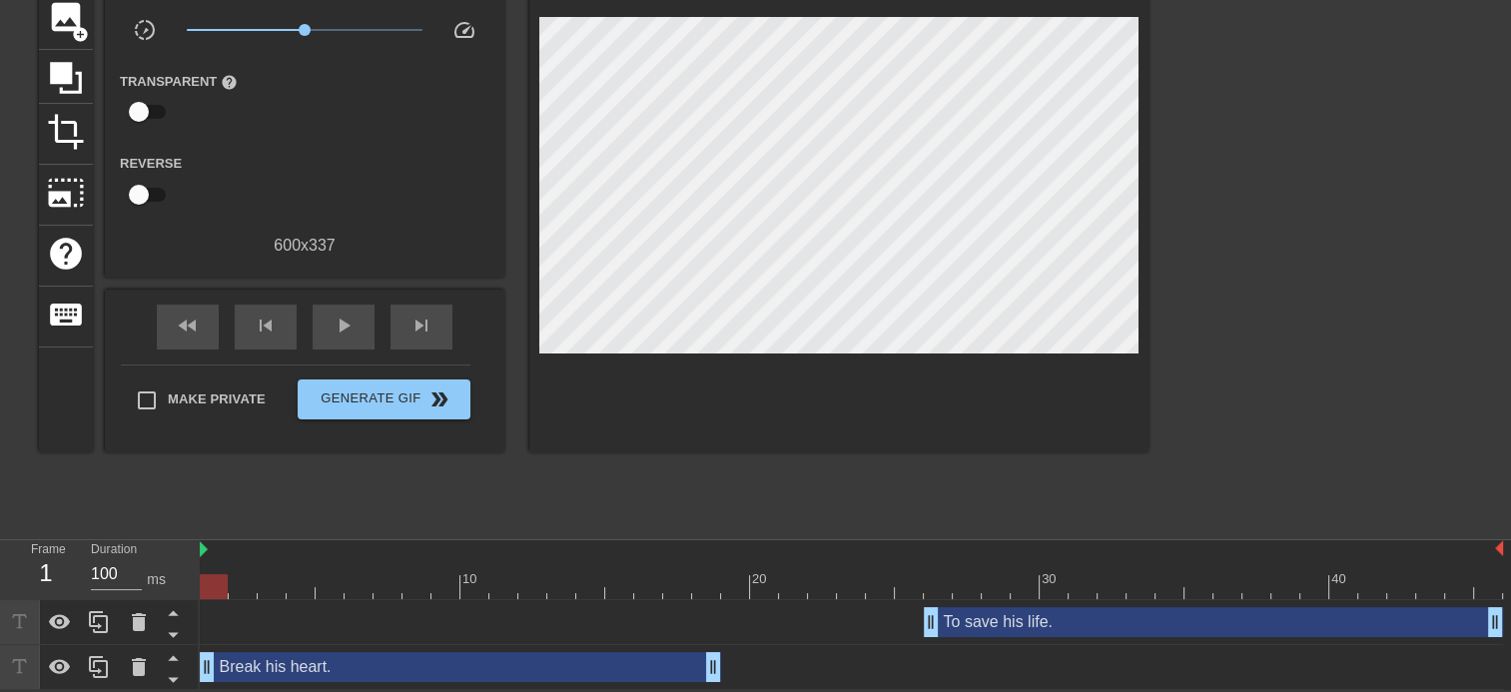
click at [16, 579] on div "Frame 1 Duration 100 ms 10 20 30 40 To save his life. drag_handle drag_handle B…" at bounding box center [755, 615] width 1511 height 150
click at [363, 297] on div "fast_rewind skip_previous play_arrow skip_next" at bounding box center [304, 327] width 325 height 75
click at [352, 314] on span "play_arrow" at bounding box center [343, 326] width 24 height 24
click at [349, 314] on span "pause" at bounding box center [343, 326] width 24 height 24
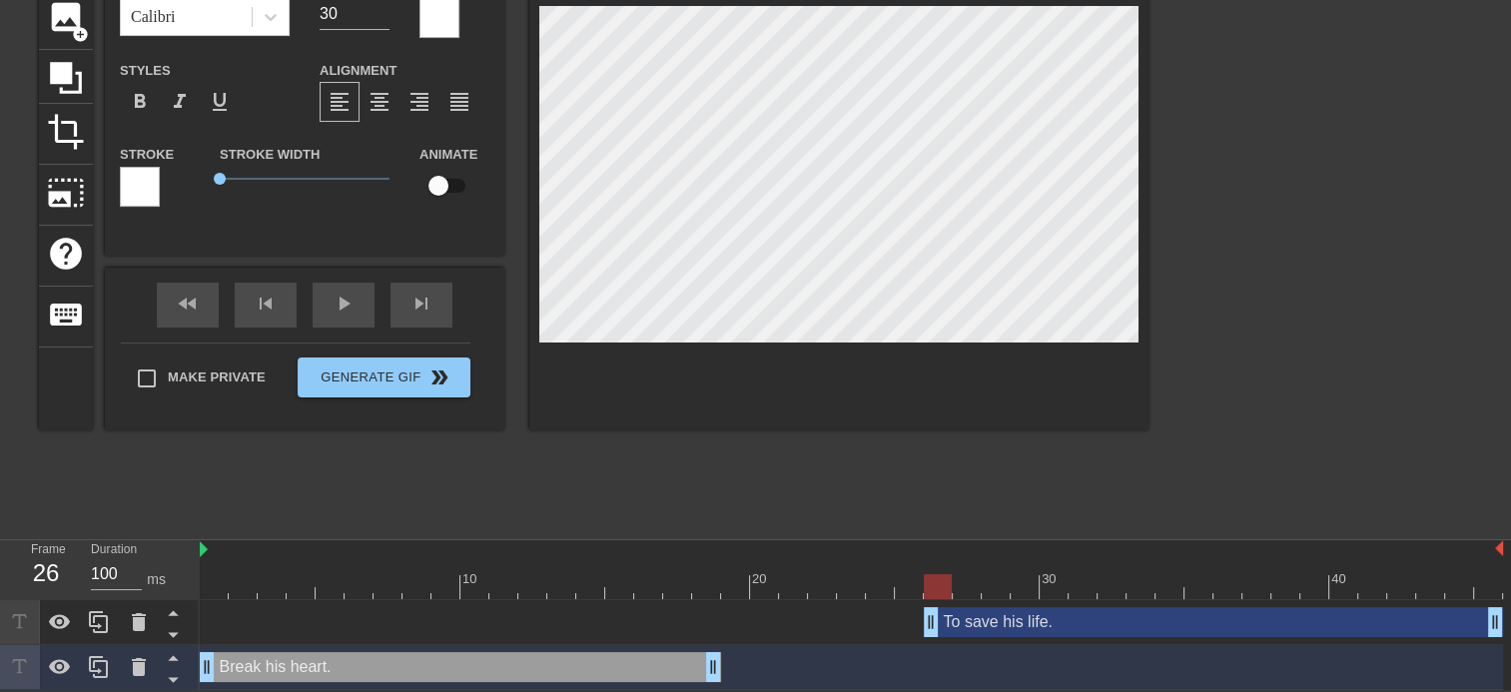
drag, startPoint x: 1022, startPoint y: 621, endPoint x: 1150, endPoint y: 631, distance: 128.2
click at [1150, 631] on div "To save his life. drag_handle drag_handle" at bounding box center [1213, 622] width 579 height 30
type input "To save his life."
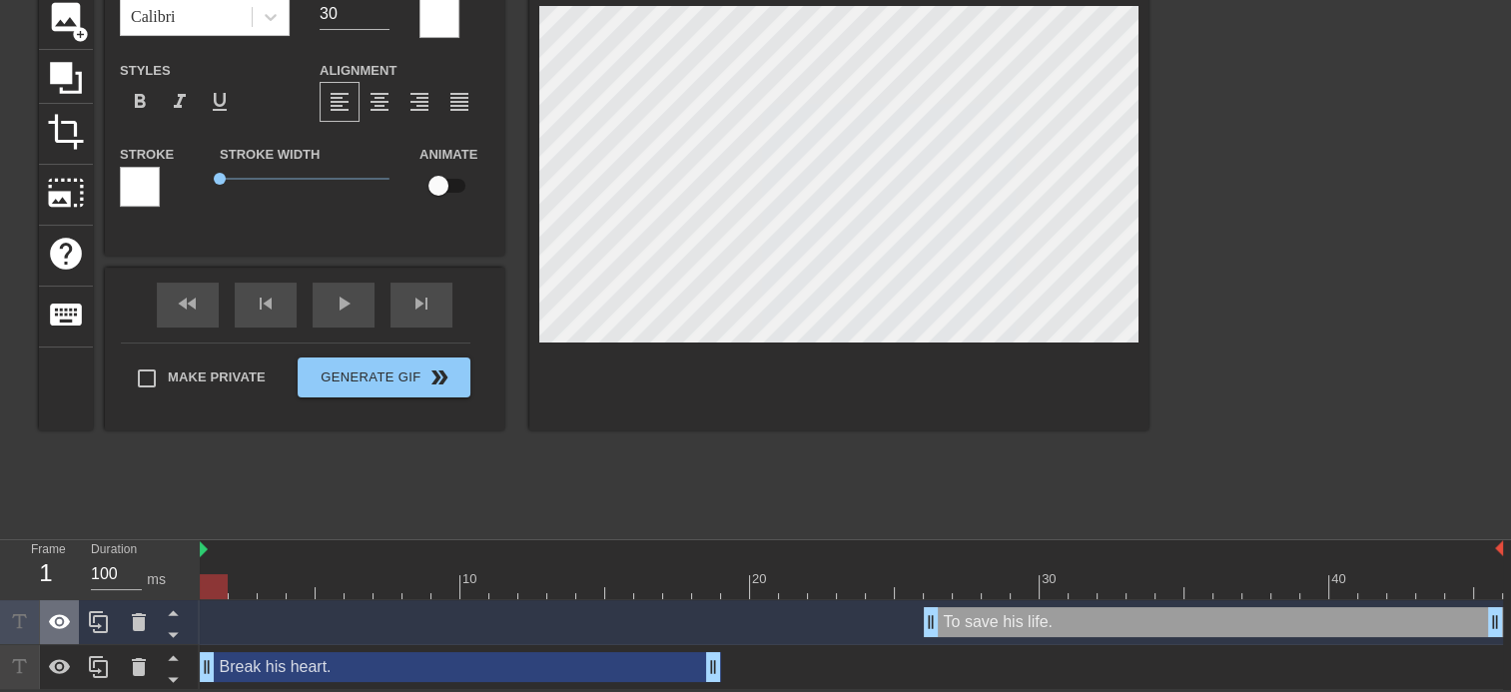
drag, startPoint x: 931, startPoint y: 580, endPoint x: 61, endPoint y: 607, distance: 870.0
click at [61, 611] on div "Frame 1 Duration 100 ms 10 20 30 40 To save his life. drag_handle drag_handle B…" at bounding box center [755, 615] width 1511 height 150
click at [350, 304] on div "play_arrow" at bounding box center [344, 305] width 62 height 45
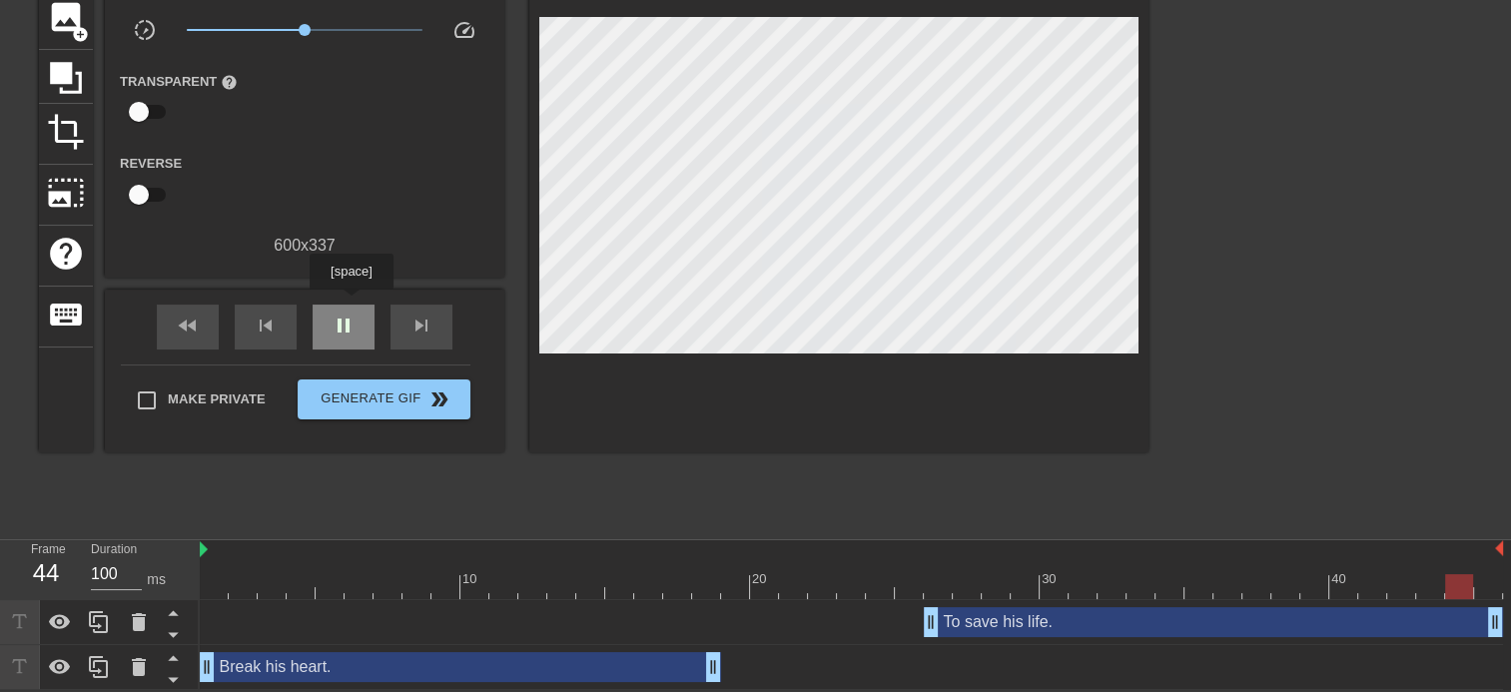
click at [350, 305] on div "pause" at bounding box center [344, 327] width 62 height 45
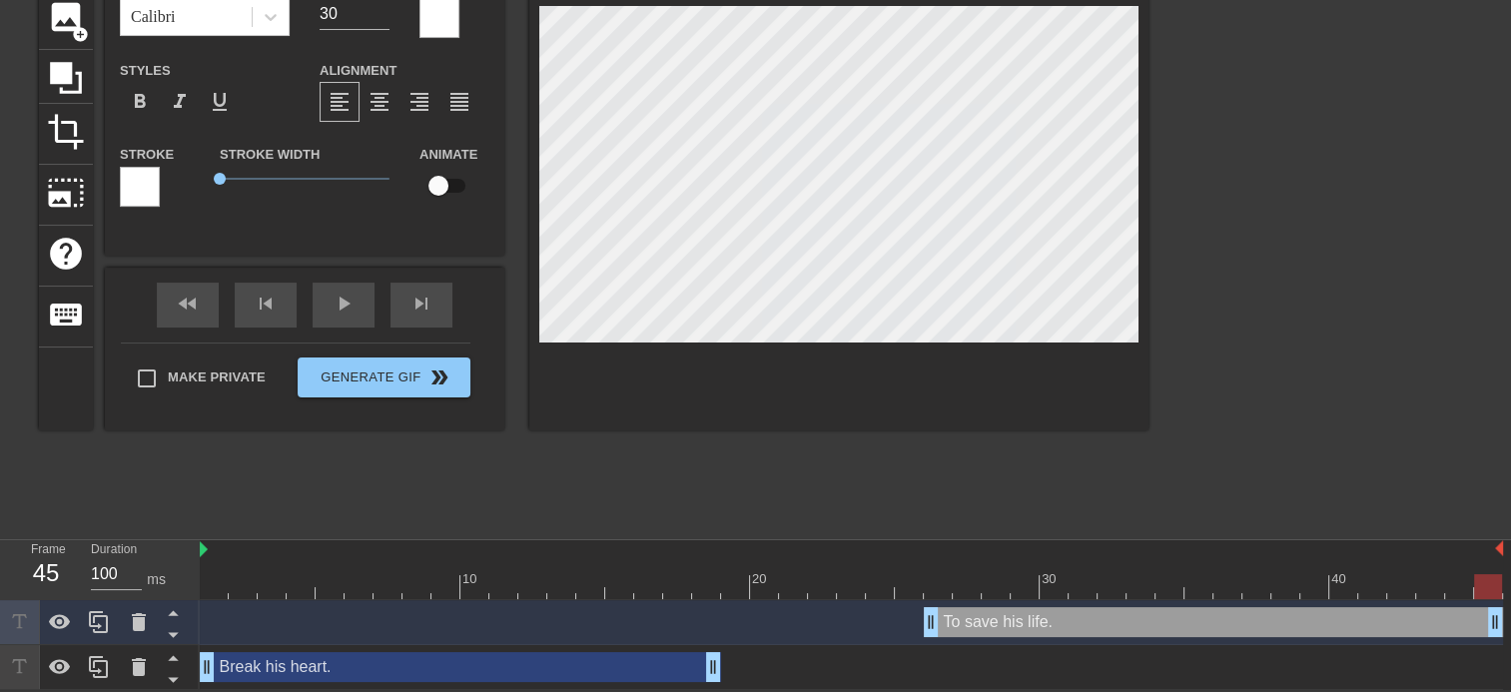
click at [407, 670] on div "Break his heart. drag_handle drag_handle" at bounding box center [460, 667] width 521 height 30
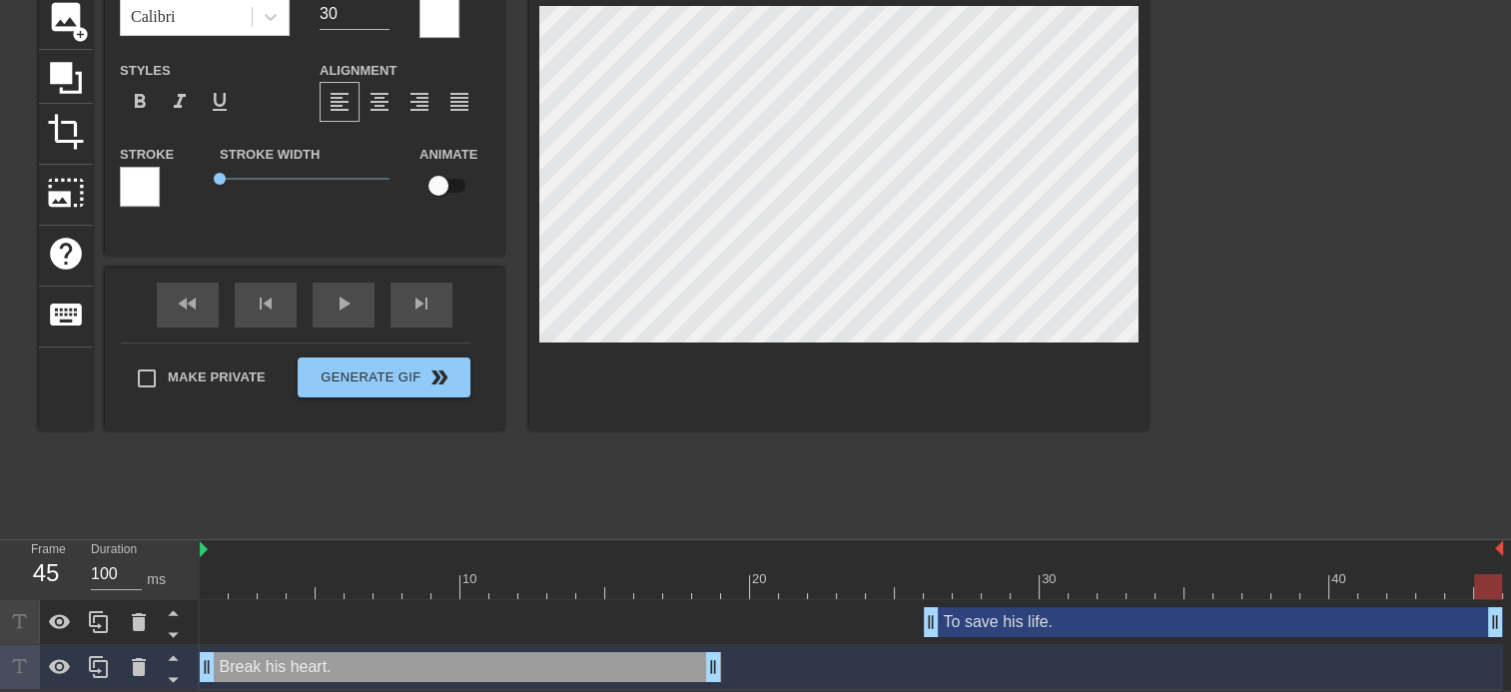
click at [1161, 627] on div "To save his life. drag_handle drag_handle" at bounding box center [1213, 622] width 579 height 30
type input "To save his life."
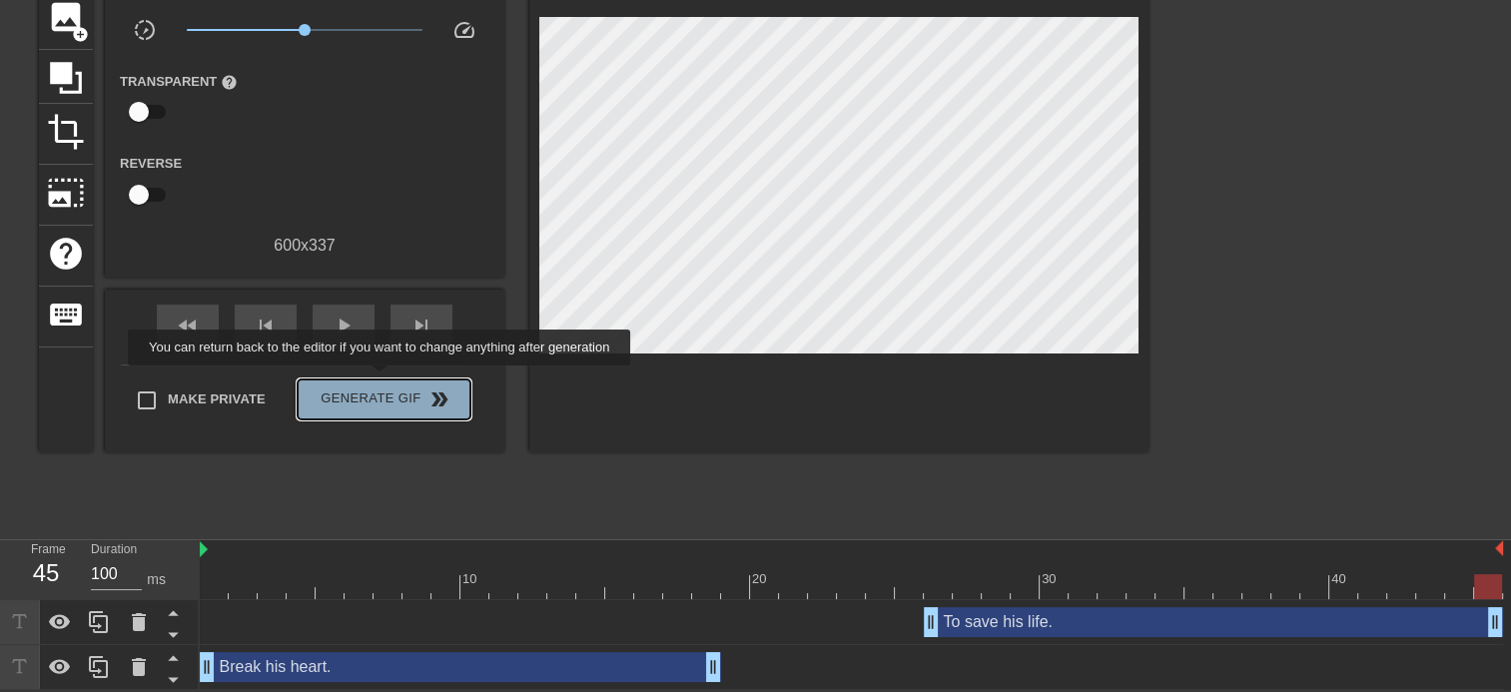
click at [381, 379] on button "Generate Gif double_arrow" at bounding box center [384, 399] width 173 height 40
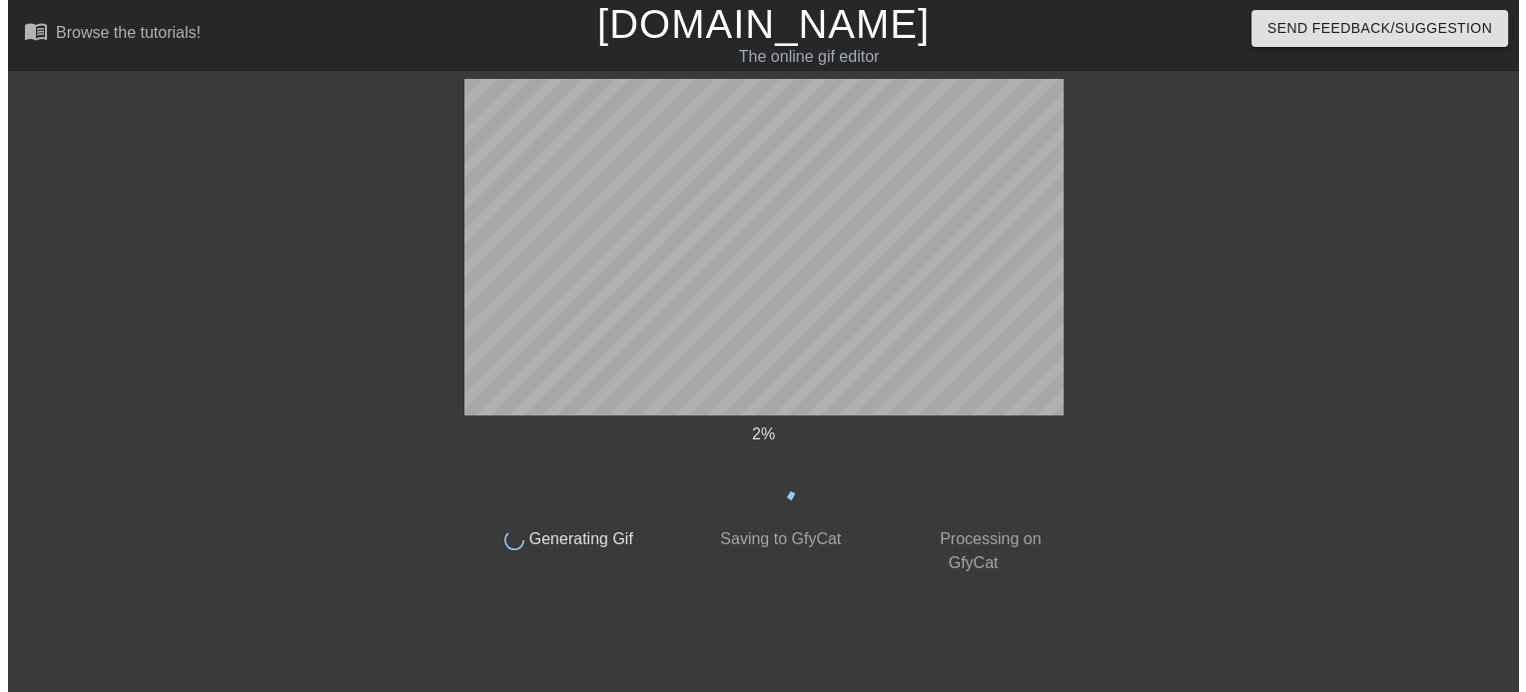
scroll to position [0, 0]
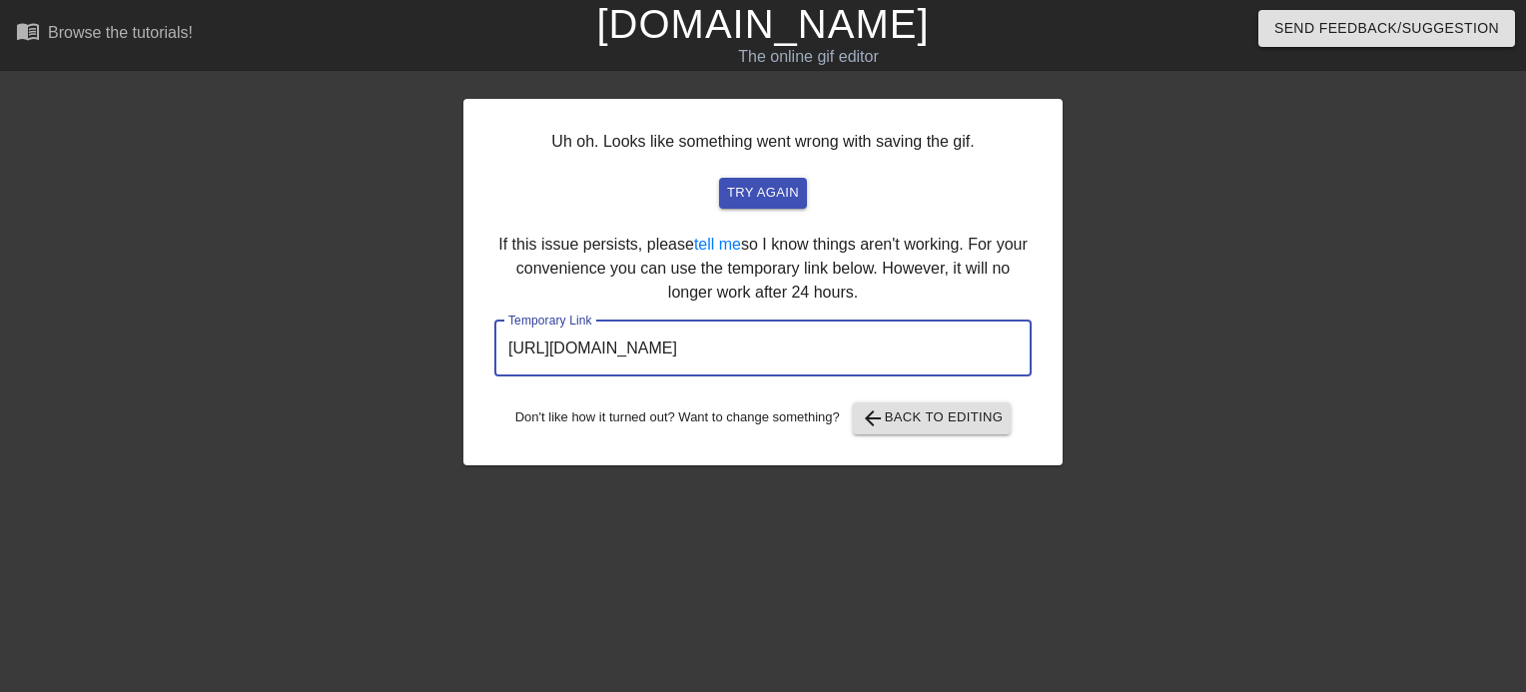
drag, startPoint x: 944, startPoint y: 345, endPoint x: 465, endPoint y: 355, distance: 478.3
click at [461, 355] on div "Uh oh. Looks like something went wrong with saving the gif. try again If this i…" at bounding box center [763, 378] width 1526 height 599
click at [796, 44] on link "[DOMAIN_NAME]" at bounding box center [762, 24] width 332 height 44
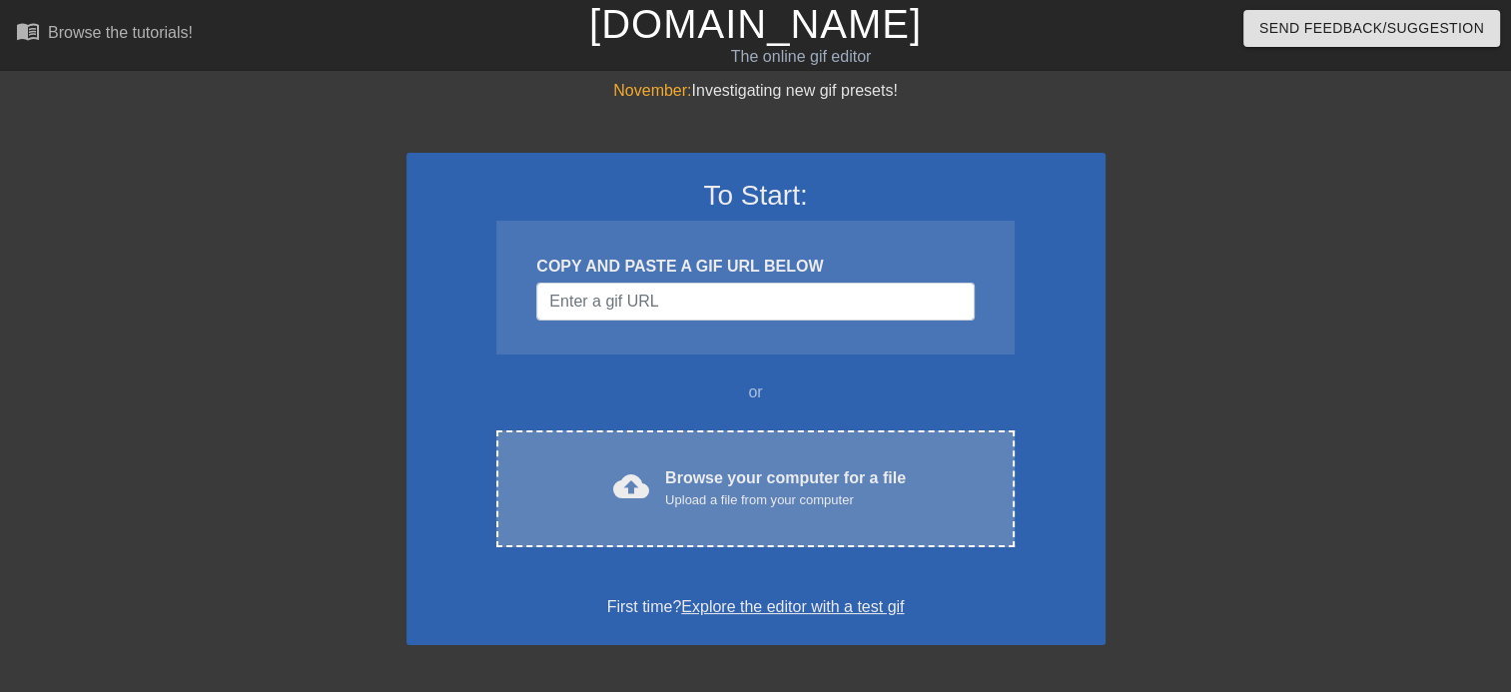
click at [706, 504] on div "Upload a file from your computer" at bounding box center [785, 500] width 241 height 20
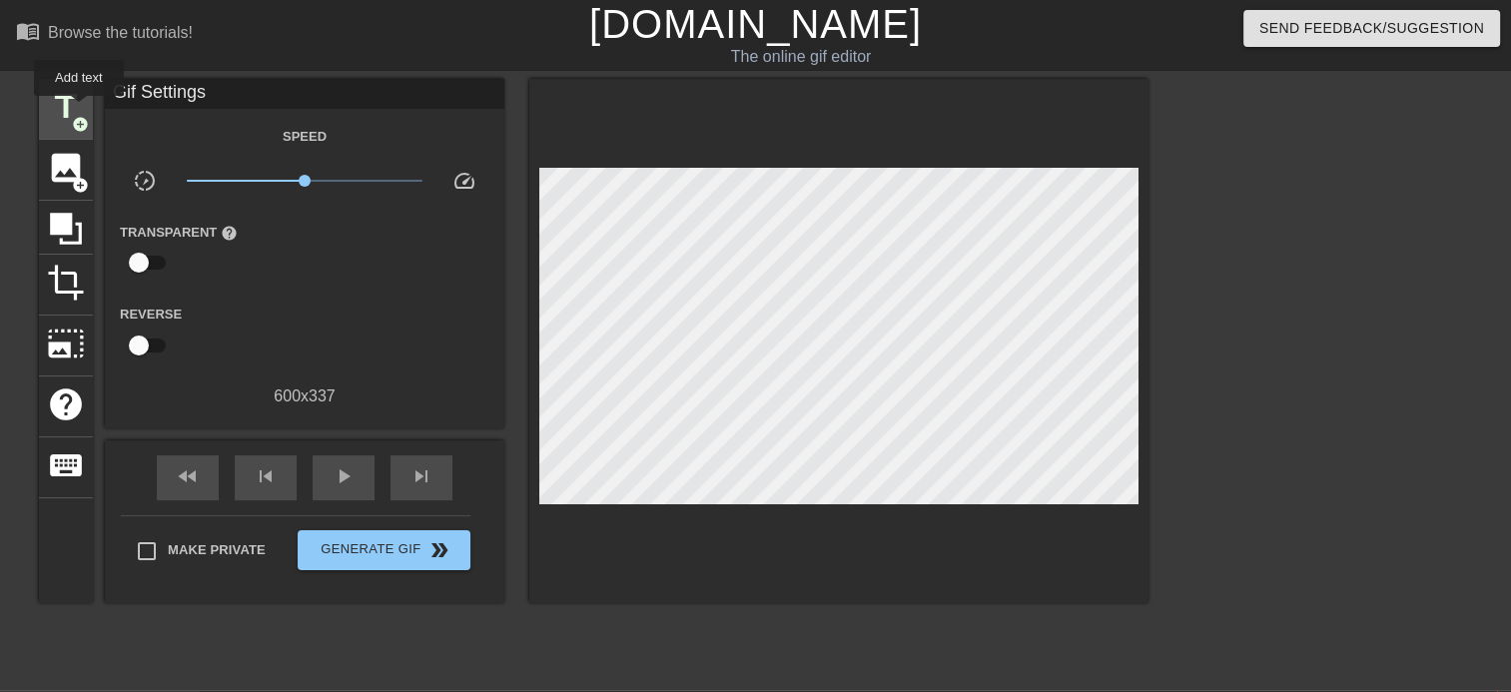
click at [79, 110] on span "title" at bounding box center [66, 107] width 38 height 38
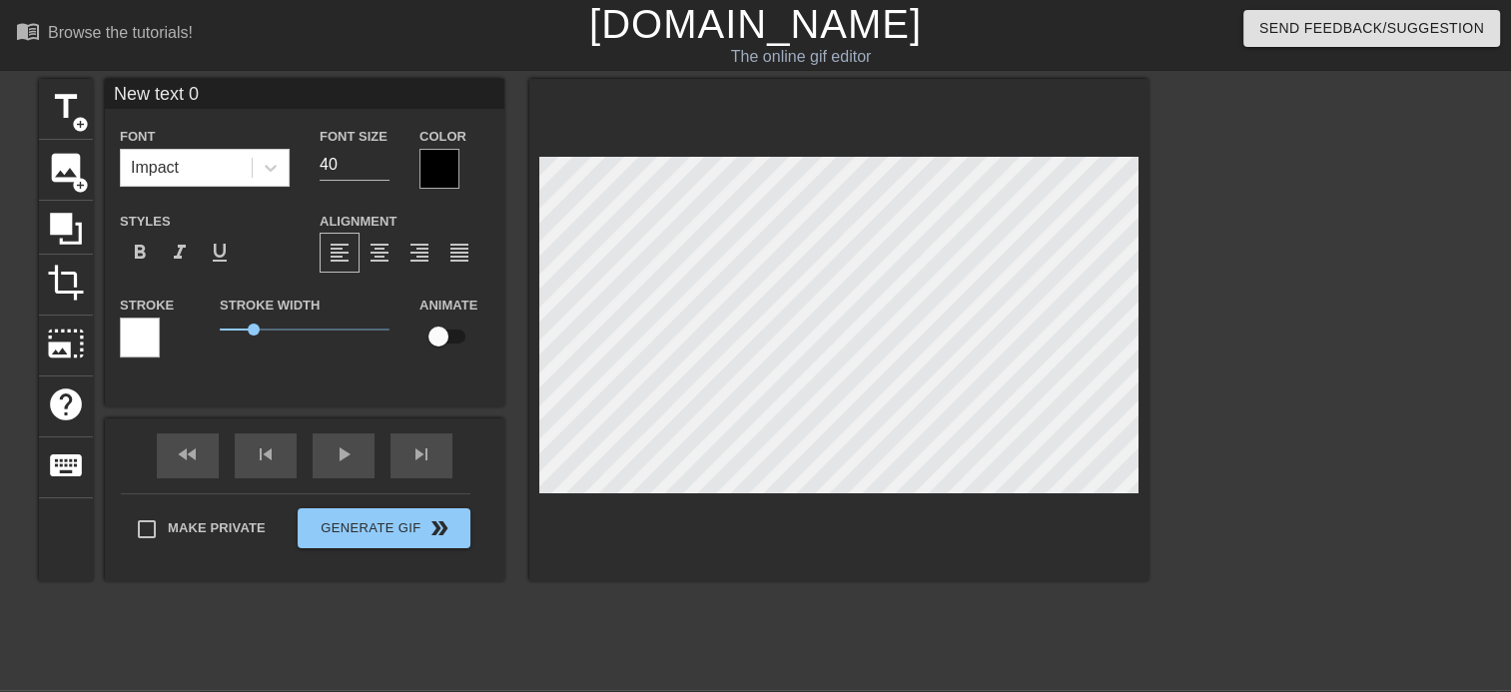
drag, startPoint x: 220, startPoint y: 95, endPoint x: 4, endPoint y: 88, distance: 215.8
click at [0, 88] on html "menu_book Browse the tutorials! Gifntext.com The online gif editor Send Feedbac…" at bounding box center [755, 398] width 1511 height 796
type input "Can you recover?"
drag, startPoint x: 345, startPoint y: 166, endPoint x: 269, endPoint y: 174, distance: 77.3
click at [269, 174] on div "Font Impact Font Size 40 Color" at bounding box center [304, 156] width 399 height 65
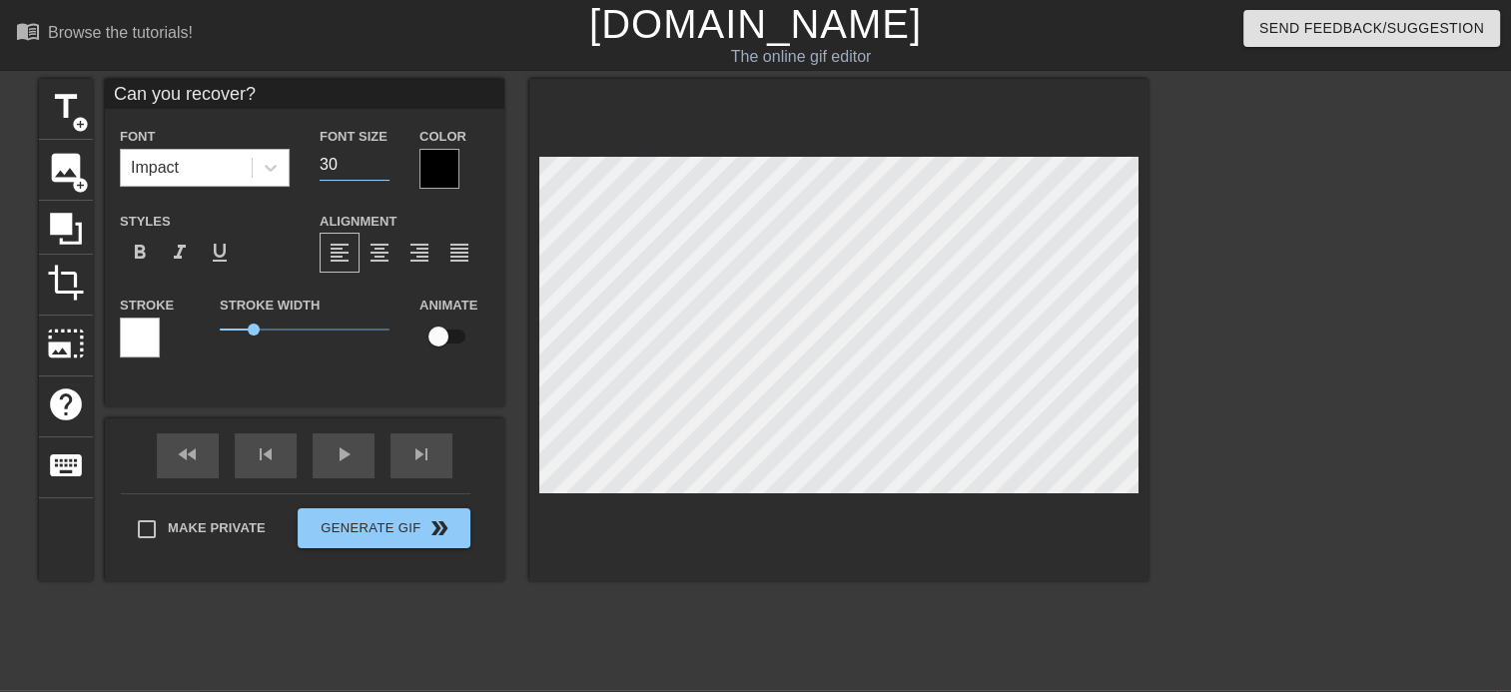
type input "30"
click at [216, 168] on div "Impact" at bounding box center [186, 168] width 131 height 36
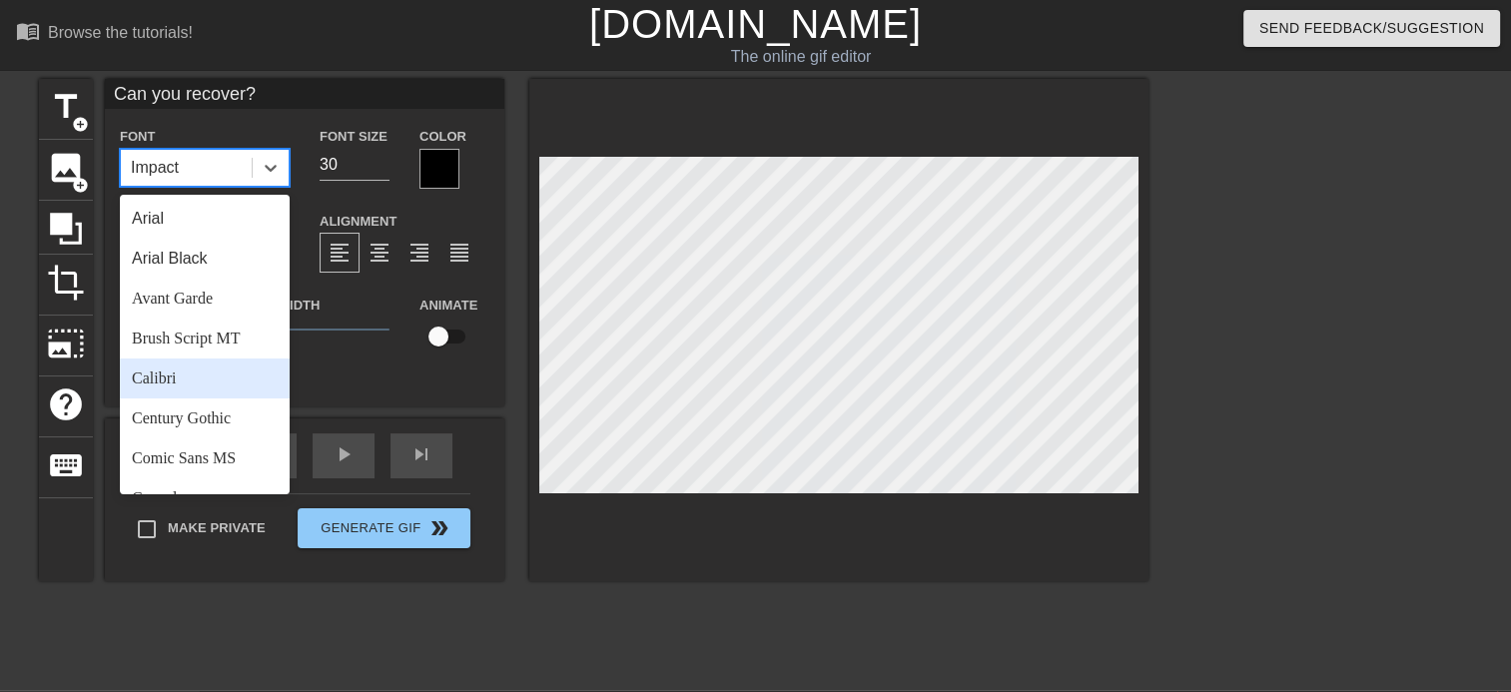
click at [179, 375] on div "Calibri" at bounding box center [205, 378] width 170 height 40
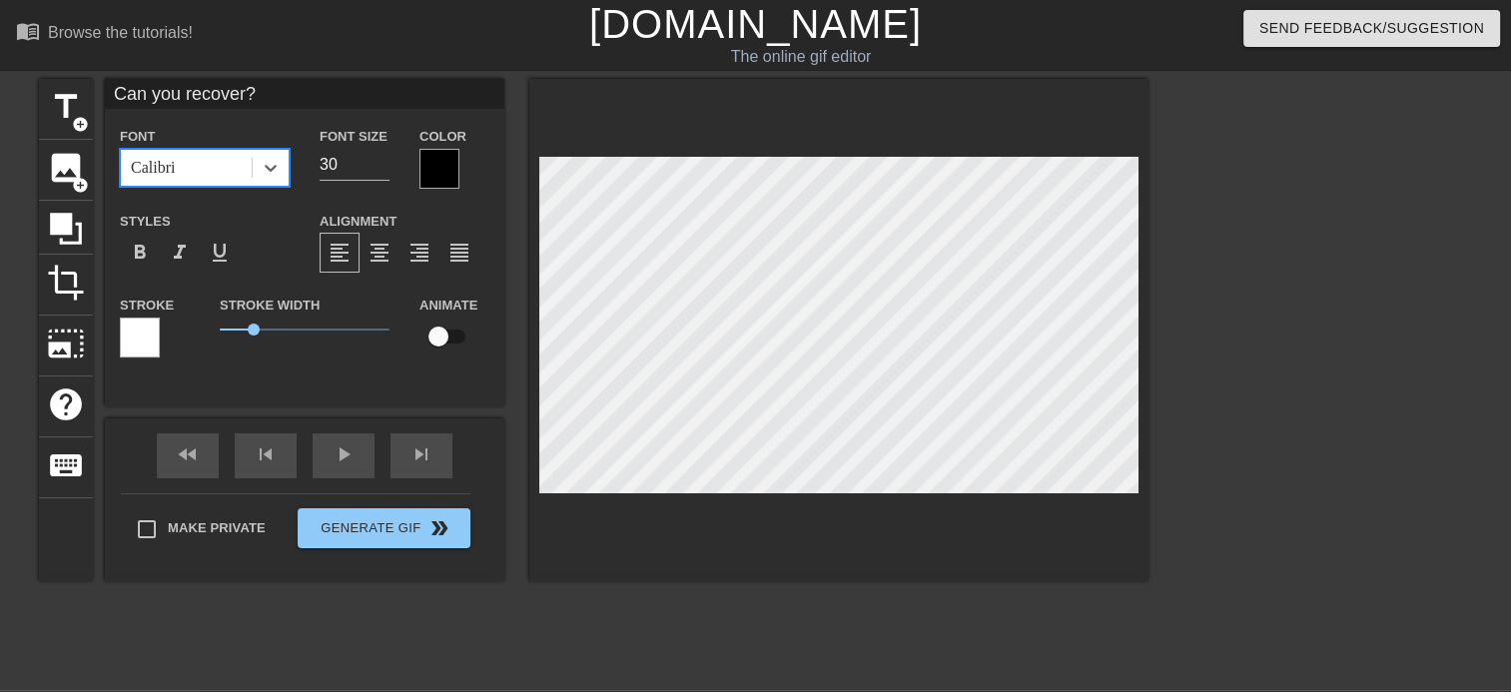
click at [451, 160] on div at bounding box center [439, 169] width 40 height 40
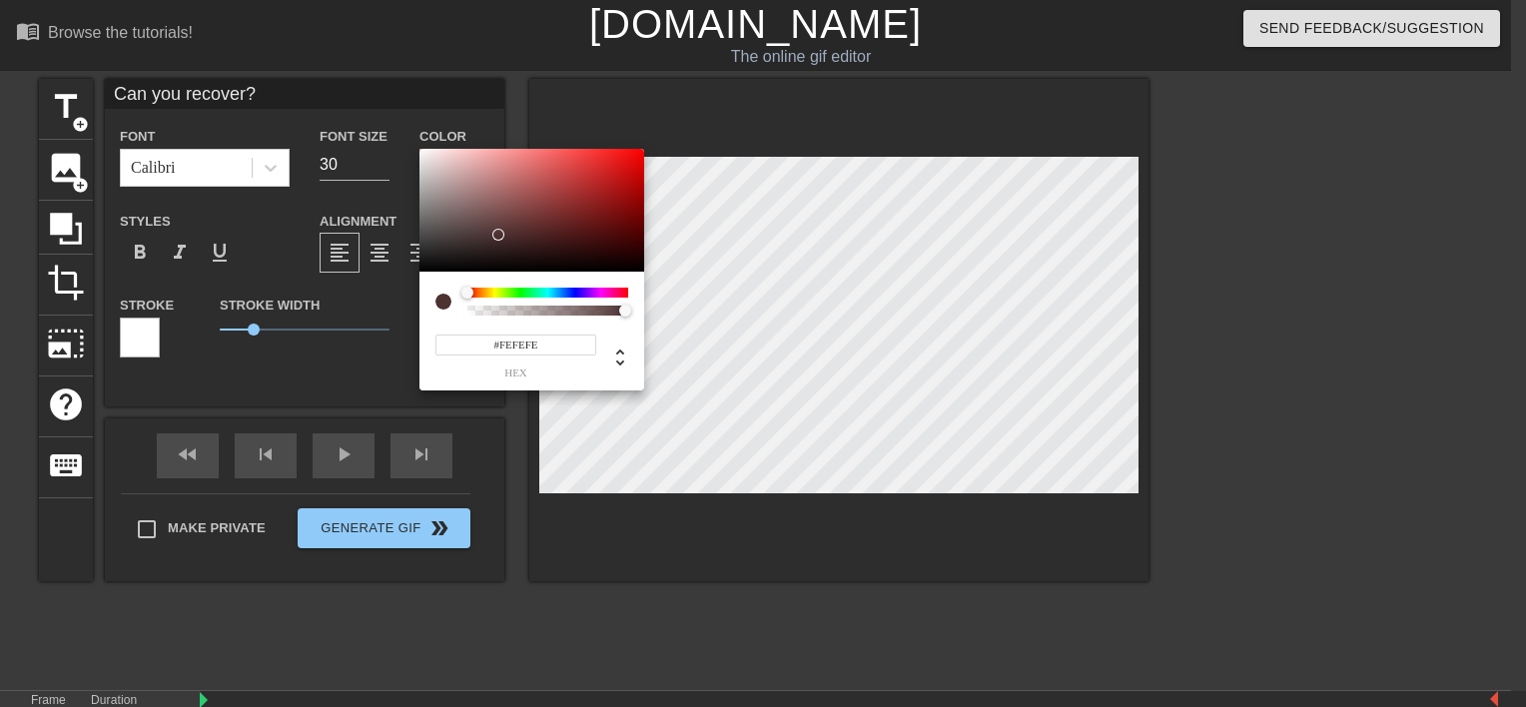
type input "#FFFFFF"
drag, startPoint x: 495, startPoint y: 231, endPoint x: 242, endPoint y: 76, distance: 297.1
click at [250, 81] on div "#FFFFFF hex" at bounding box center [763, 353] width 1526 height 707
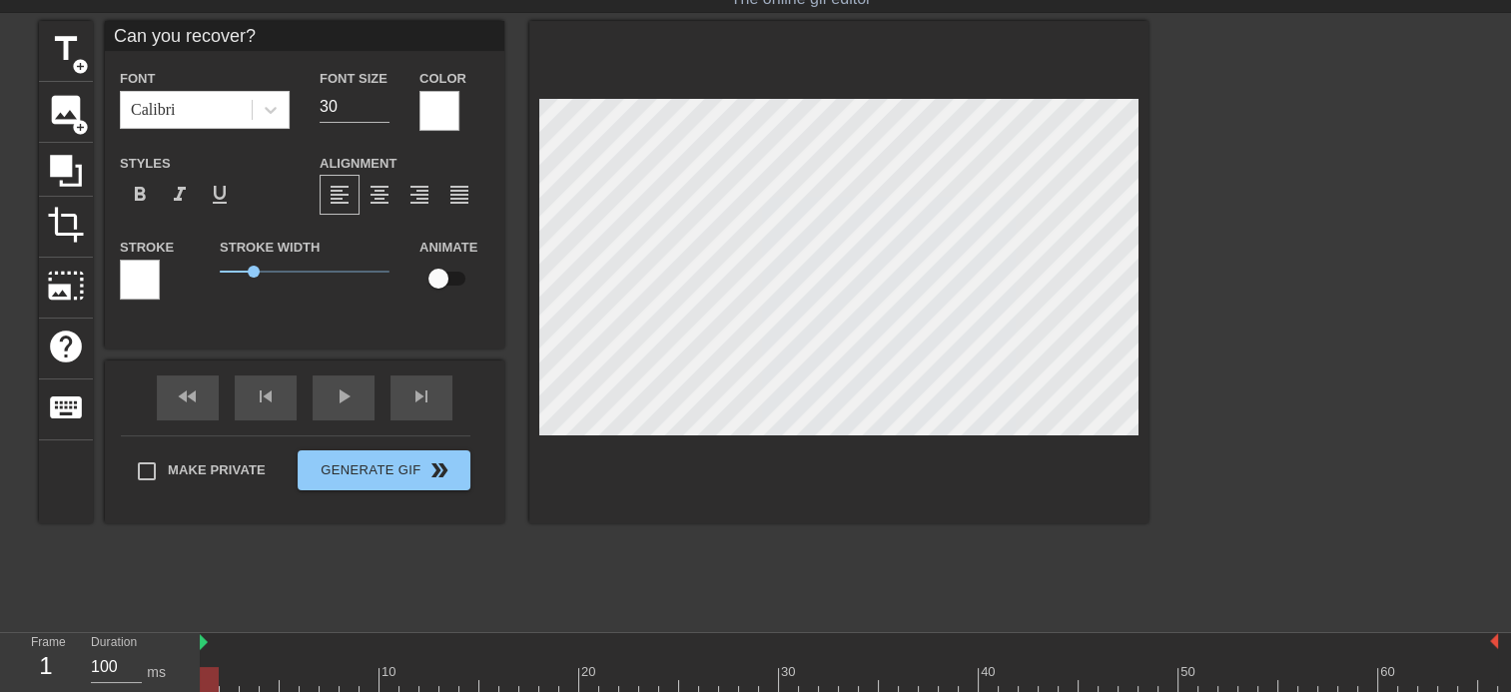
scroll to position [108, 0]
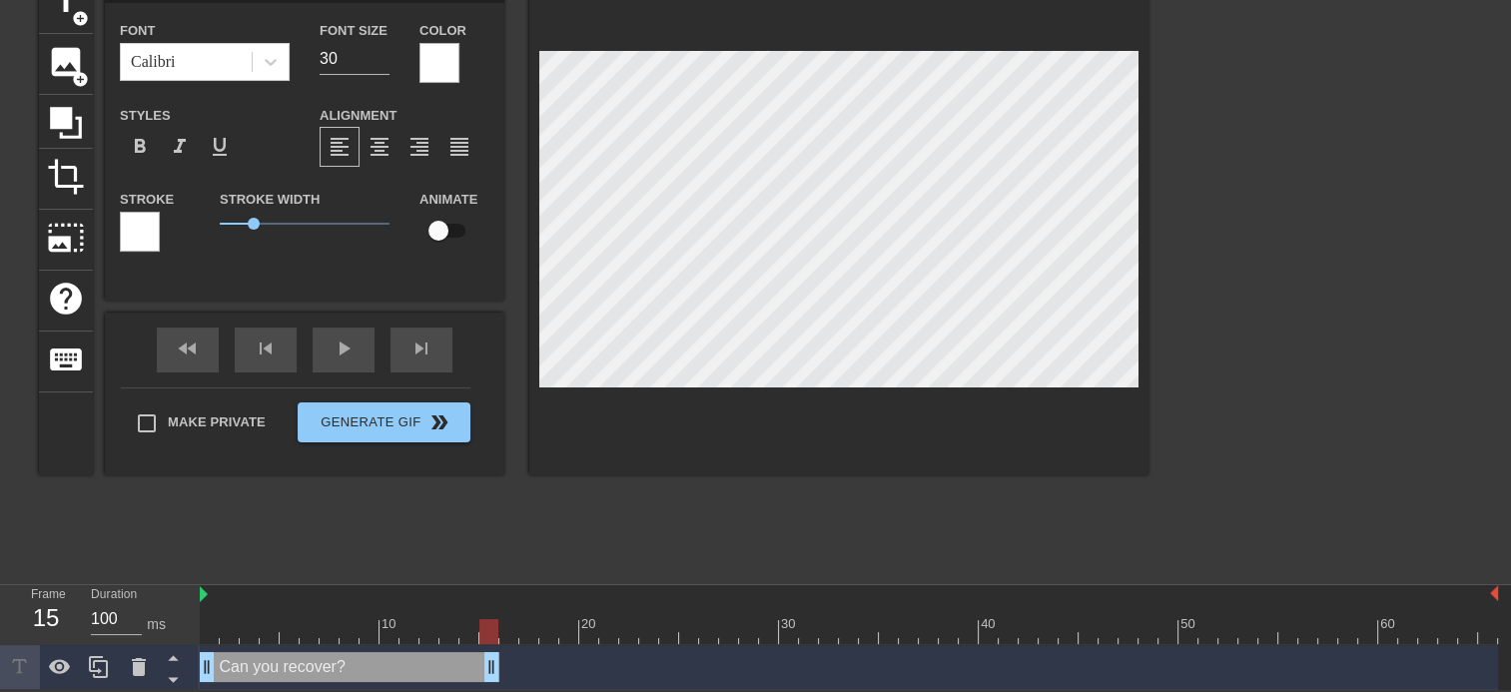
drag, startPoint x: 1487, startPoint y: 668, endPoint x: 478, endPoint y: 655, distance: 1008.5
drag, startPoint x: 493, startPoint y: 671, endPoint x: 576, endPoint y: 671, distance: 82.9
click at [335, 347] on div "play_arrow" at bounding box center [344, 349] width 62 height 45
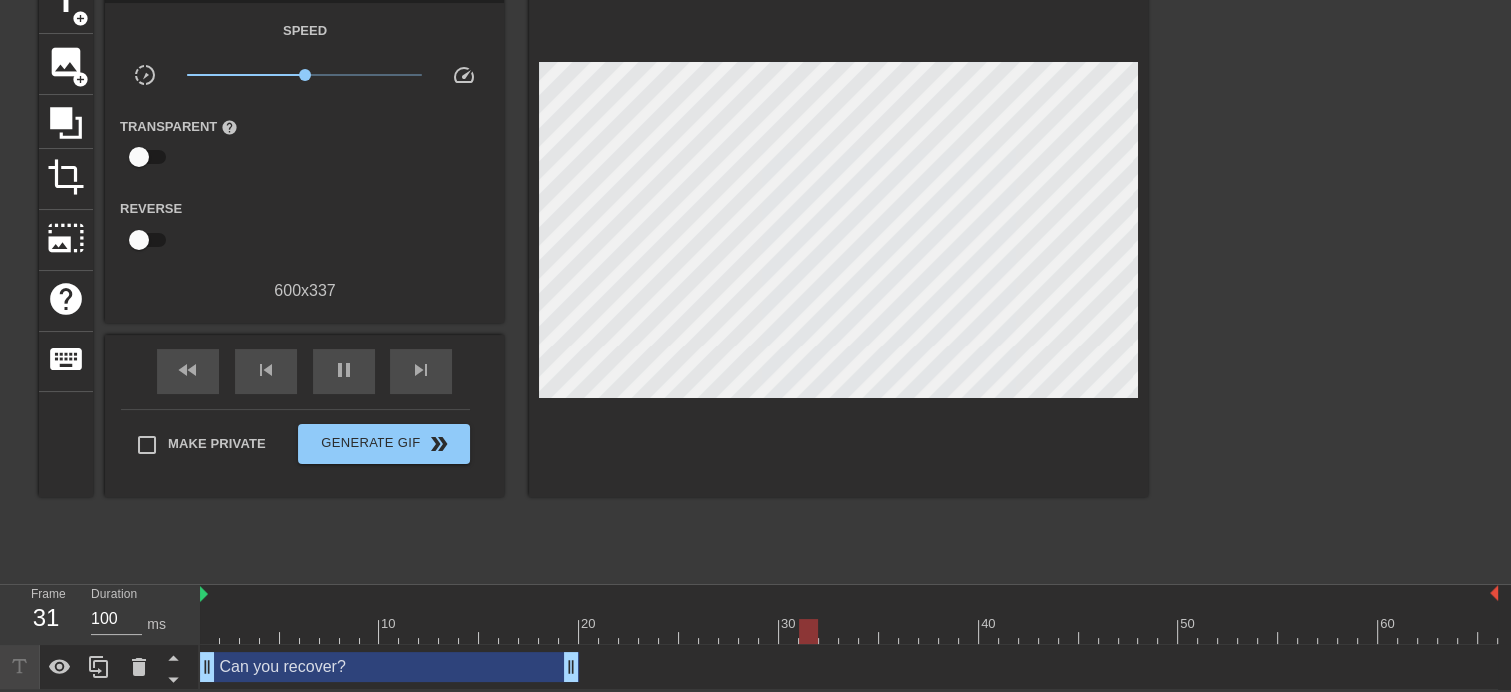
click at [214, 636] on div at bounding box center [849, 631] width 1298 height 25
click at [347, 369] on span "play_arrow" at bounding box center [343, 370] width 24 height 24
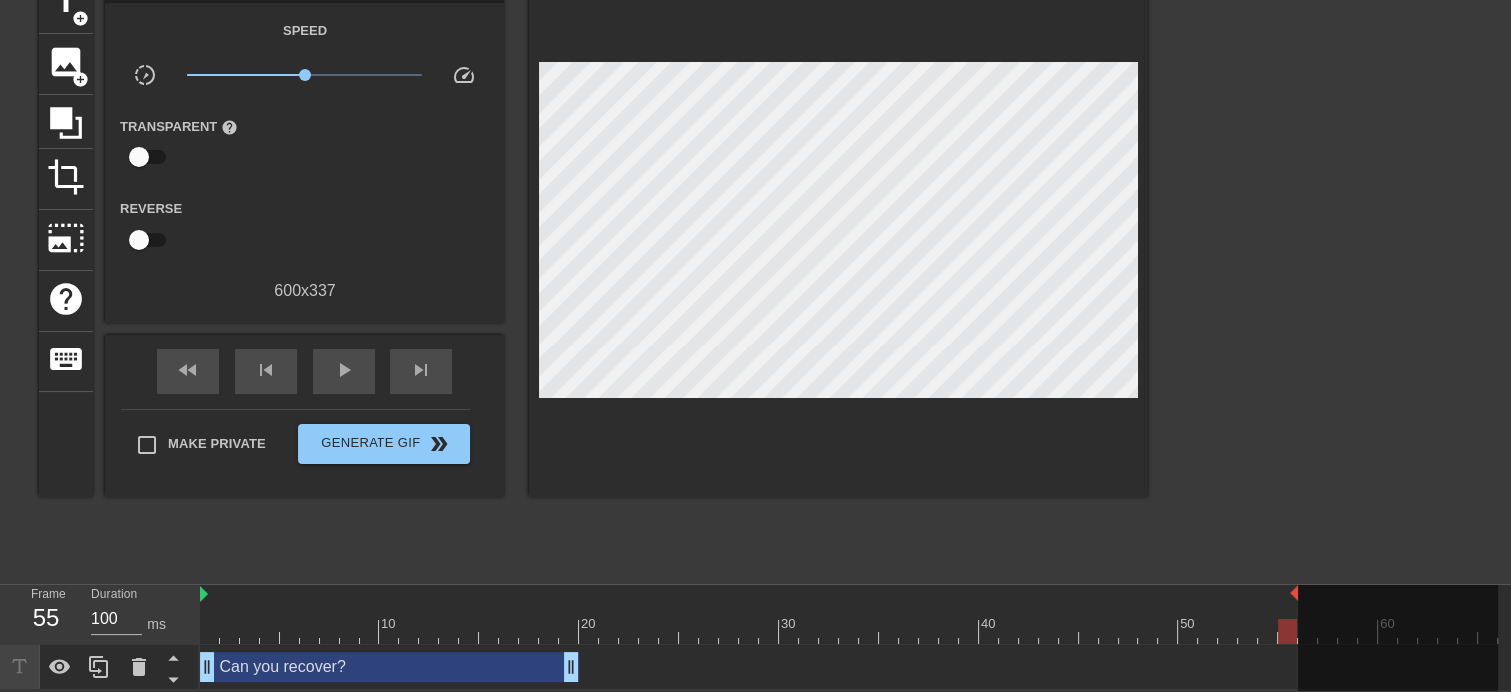
drag, startPoint x: 1496, startPoint y: 591, endPoint x: 1298, endPoint y: 631, distance: 201.7
click at [1298, 631] on div "10 20 30 40 50 60" at bounding box center [849, 614] width 1298 height 59
click at [356, 365] on div "play_arrow" at bounding box center [344, 371] width 62 height 45
click at [356, 365] on div "pause" at bounding box center [344, 371] width 62 height 45
click at [356, 365] on div "play_arrow" at bounding box center [344, 371] width 62 height 45
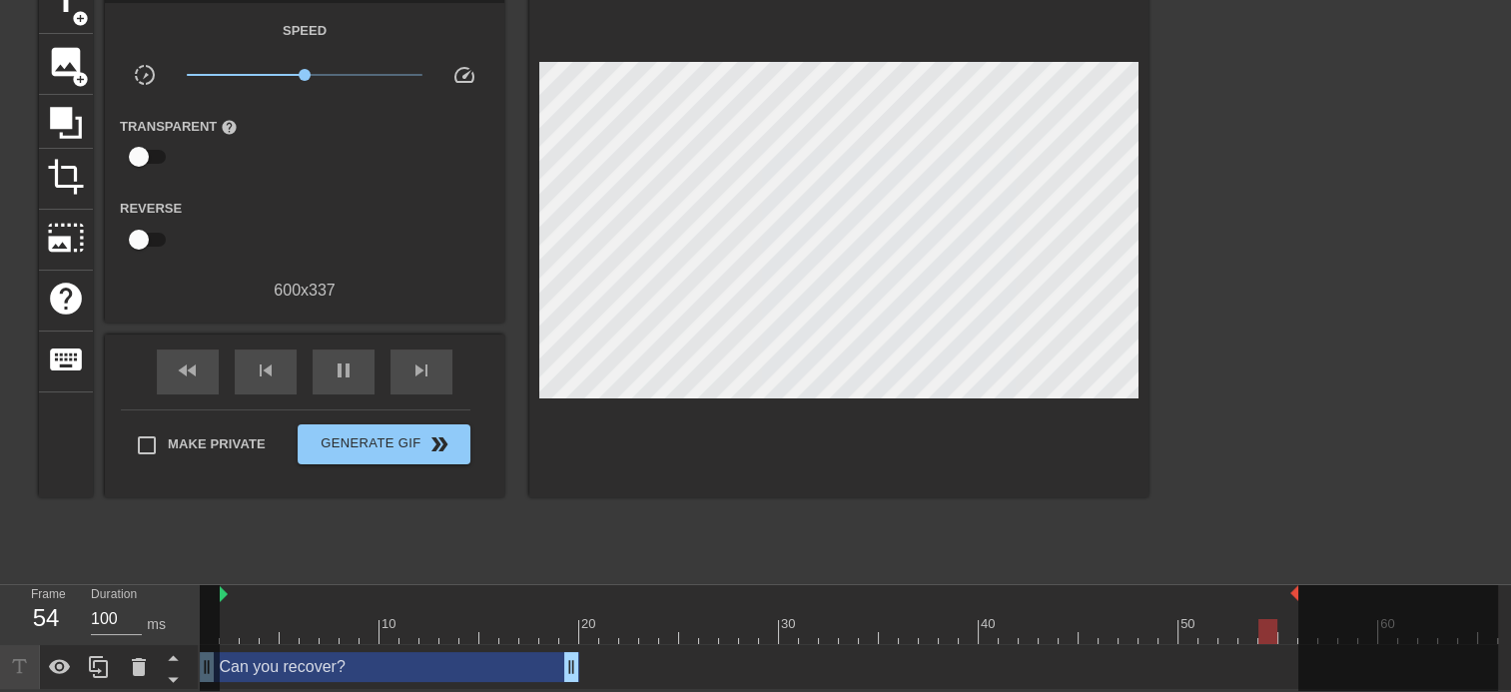
drag, startPoint x: 204, startPoint y: 595, endPoint x: 220, endPoint y: 598, distance: 16.3
drag, startPoint x: 1296, startPoint y: 591, endPoint x: 1198, endPoint y: 589, distance: 97.9
click at [1198, 589] on div "10 20 30 40 50 60" at bounding box center [849, 614] width 1298 height 59
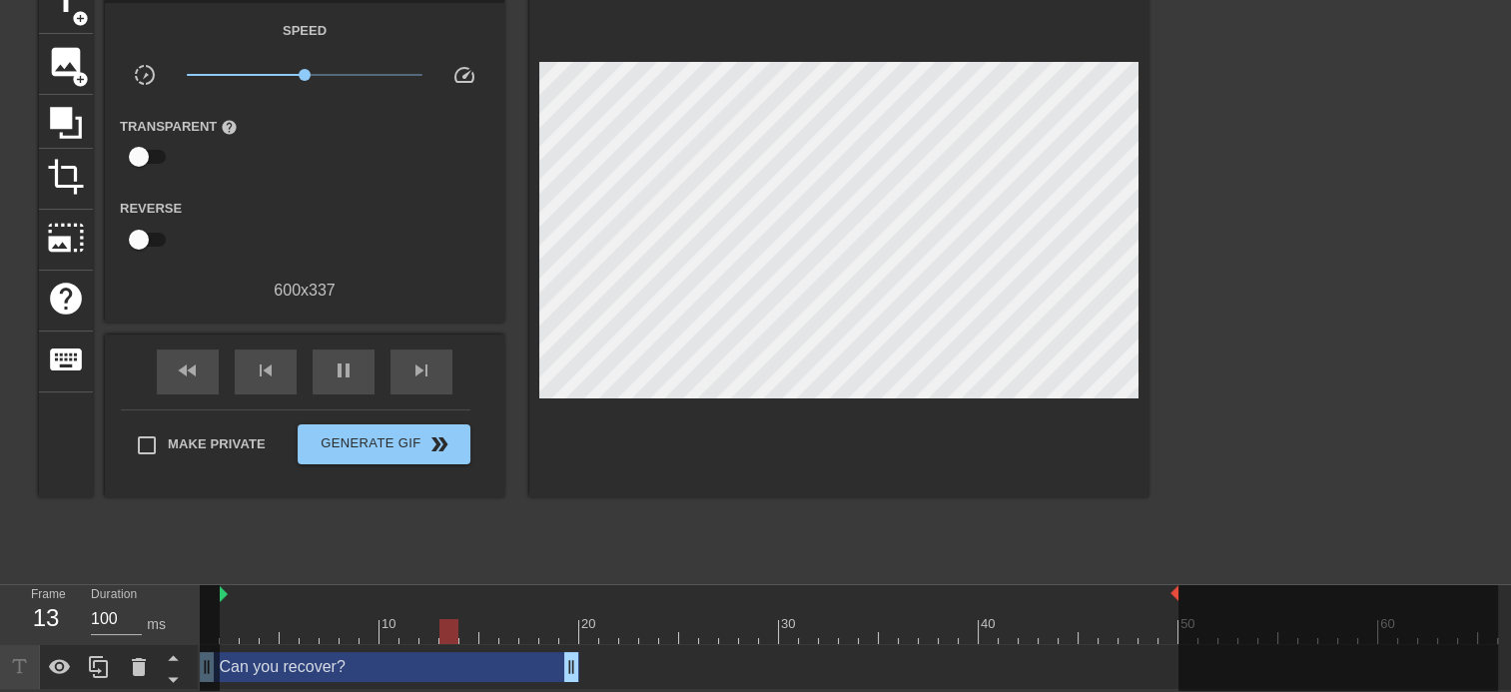
drag, startPoint x: 1194, startPoint y: 588, endPoint x: 1178, endPoint y: 588, distance: 16.0
click at [1178, 588] on div "10 20 30 40 50 60" at bounding box center [849, 614] width 1298 height 59
drag, startPoint x: 221, startPoint y: 595, endPoint x: 244, endPoint y: 599, distance: 23.3
drag, startPoint x: 1174, startPoint y: 591, endPoint x: 1202, endPoint y: 591, distance: 28.0
click at [1202, 591] on div "10 20 30 40 50 60" at bounding box center [849, 614] width 1298 height 59
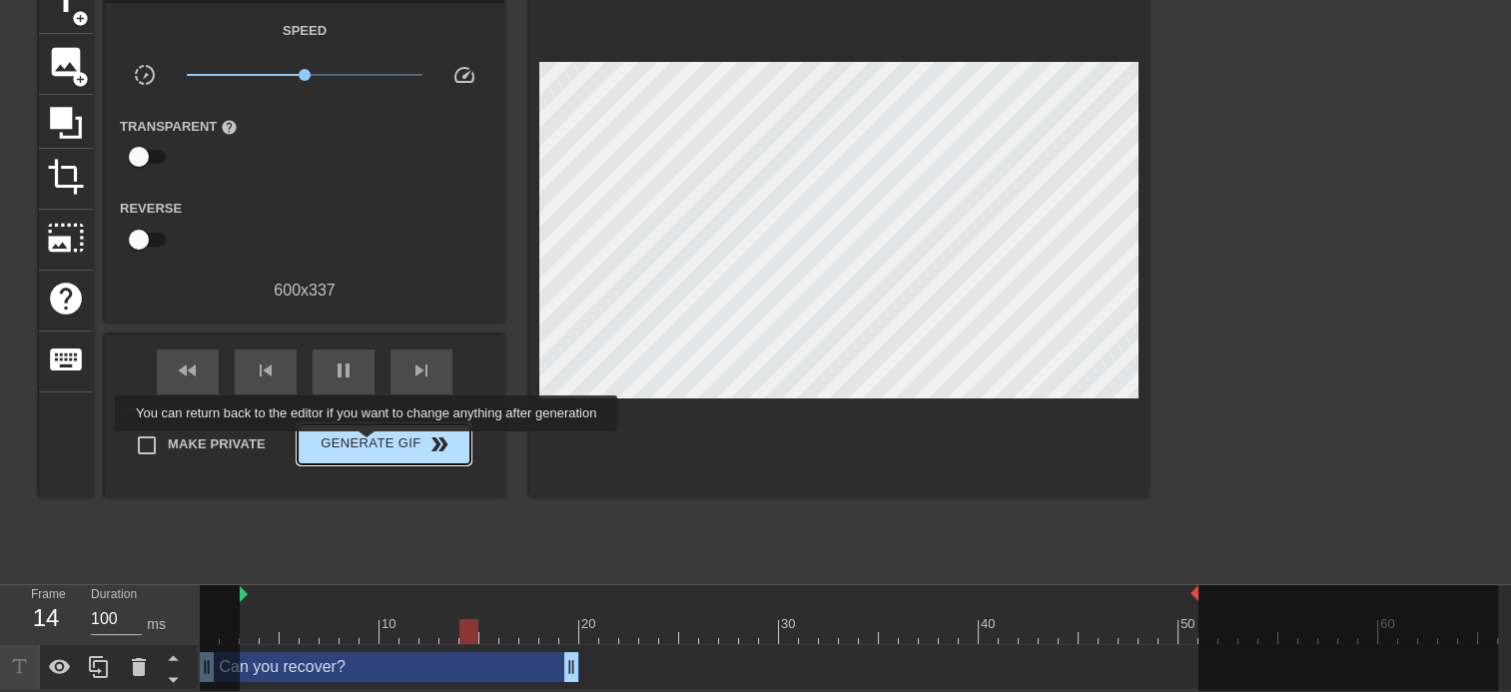
click at [368, 445] on span "Generate Gif double_arrow" at bounding box center [384, 444] width 157 height 24
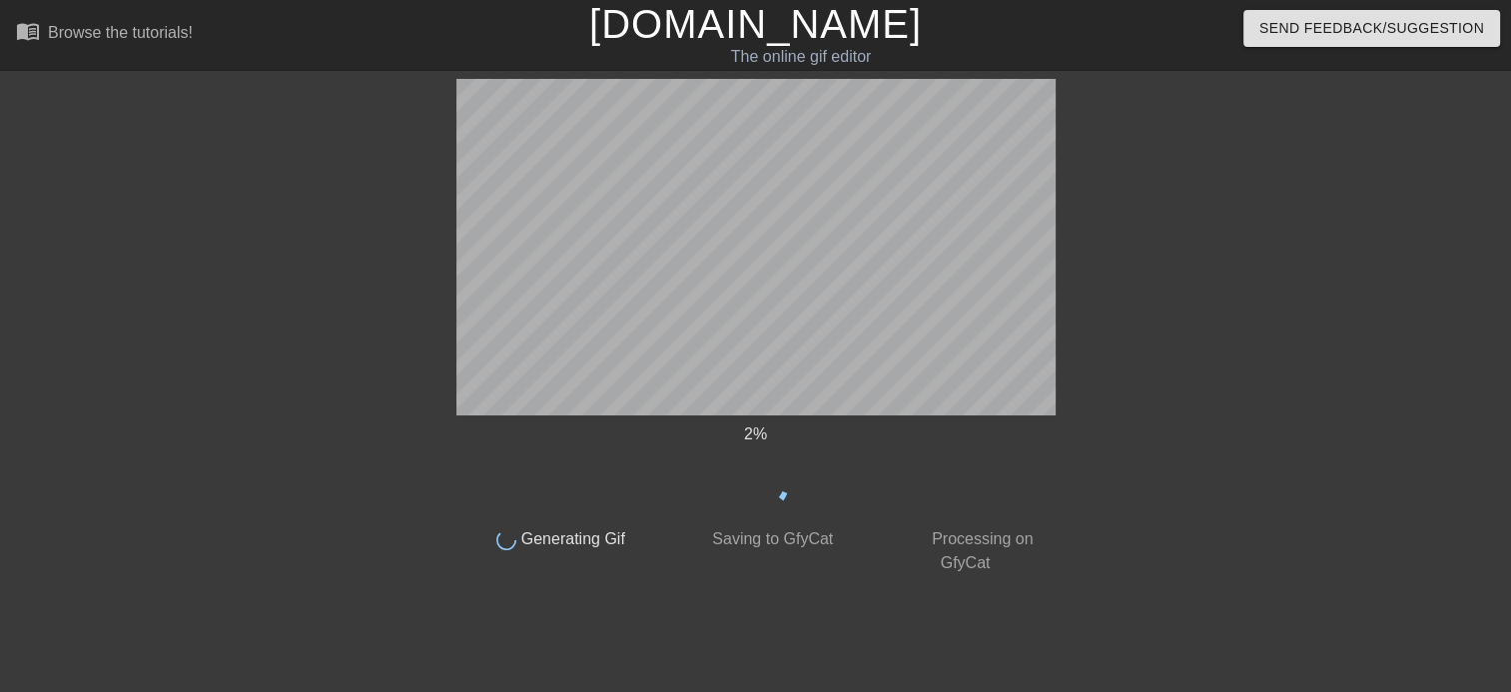
scroll to position [0, 0]
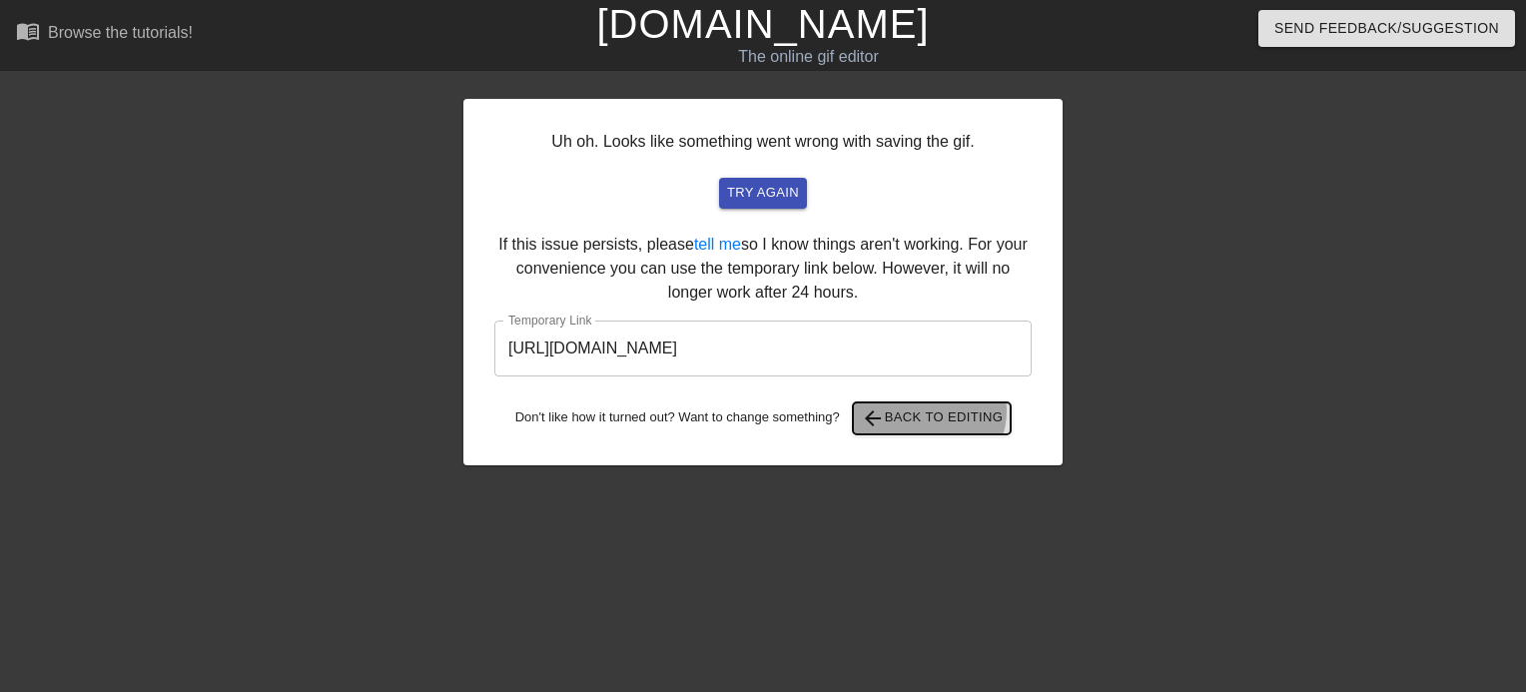
click at [934, 411] on span "arrow_back Back to Editing" at bounding box center [932, 418] width 143 height 24
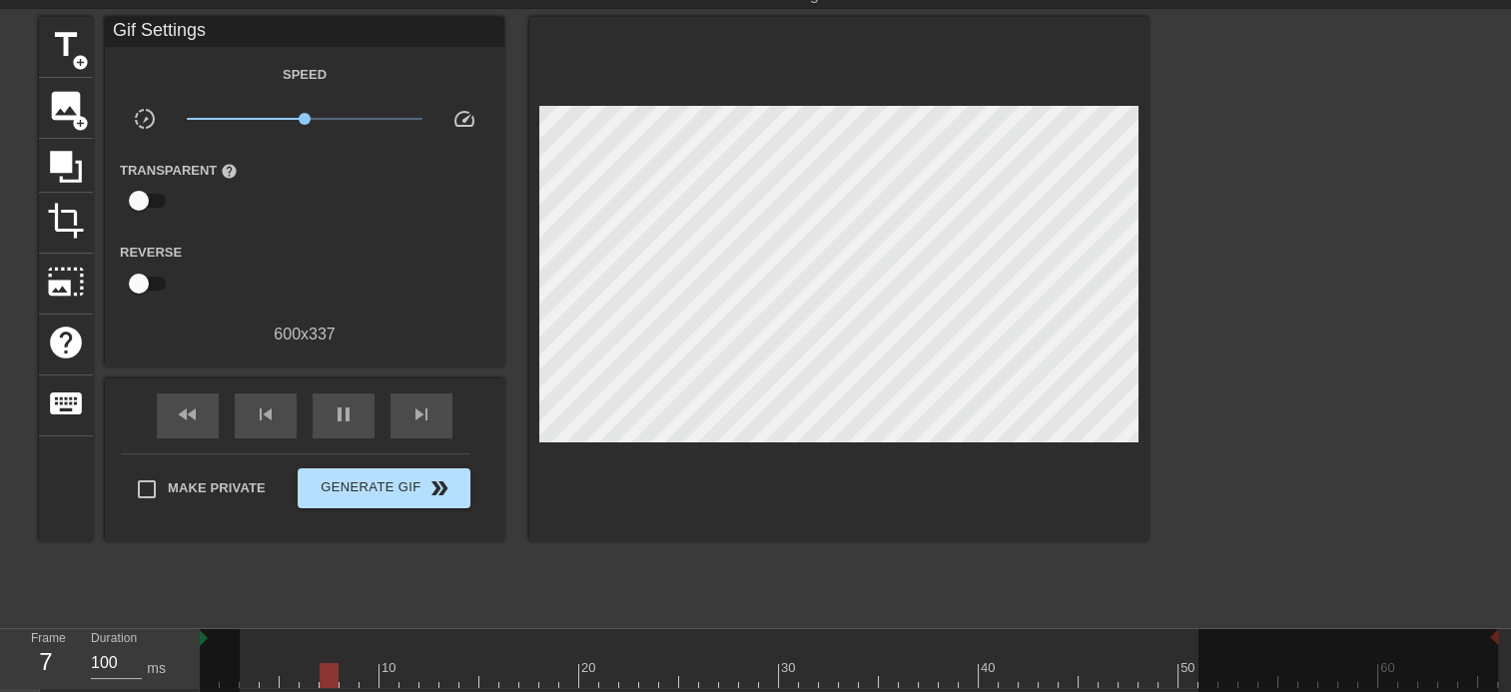
scroll to position [108, 0]
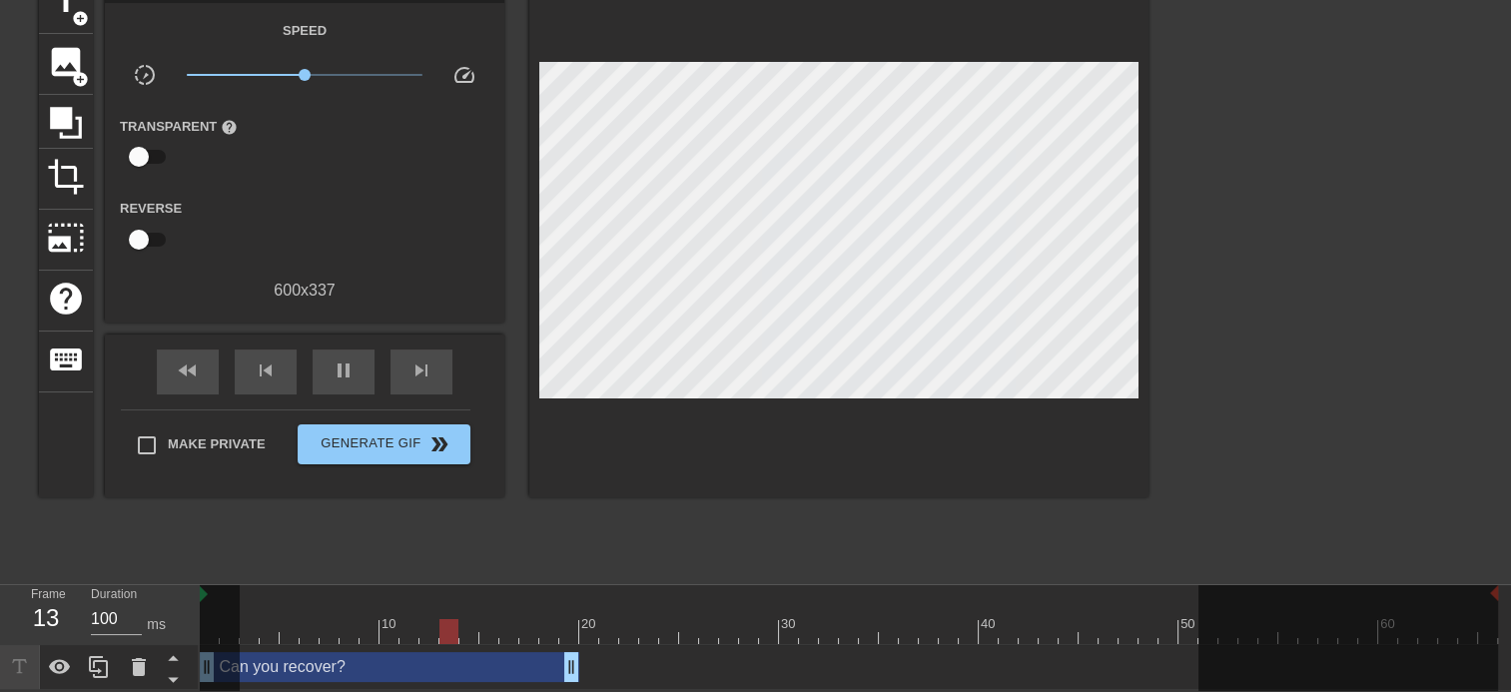
click at [371, 668] on div "Can you recover? drag_handle drag_handle" at bounding box center [389, 667] width 379 height 30
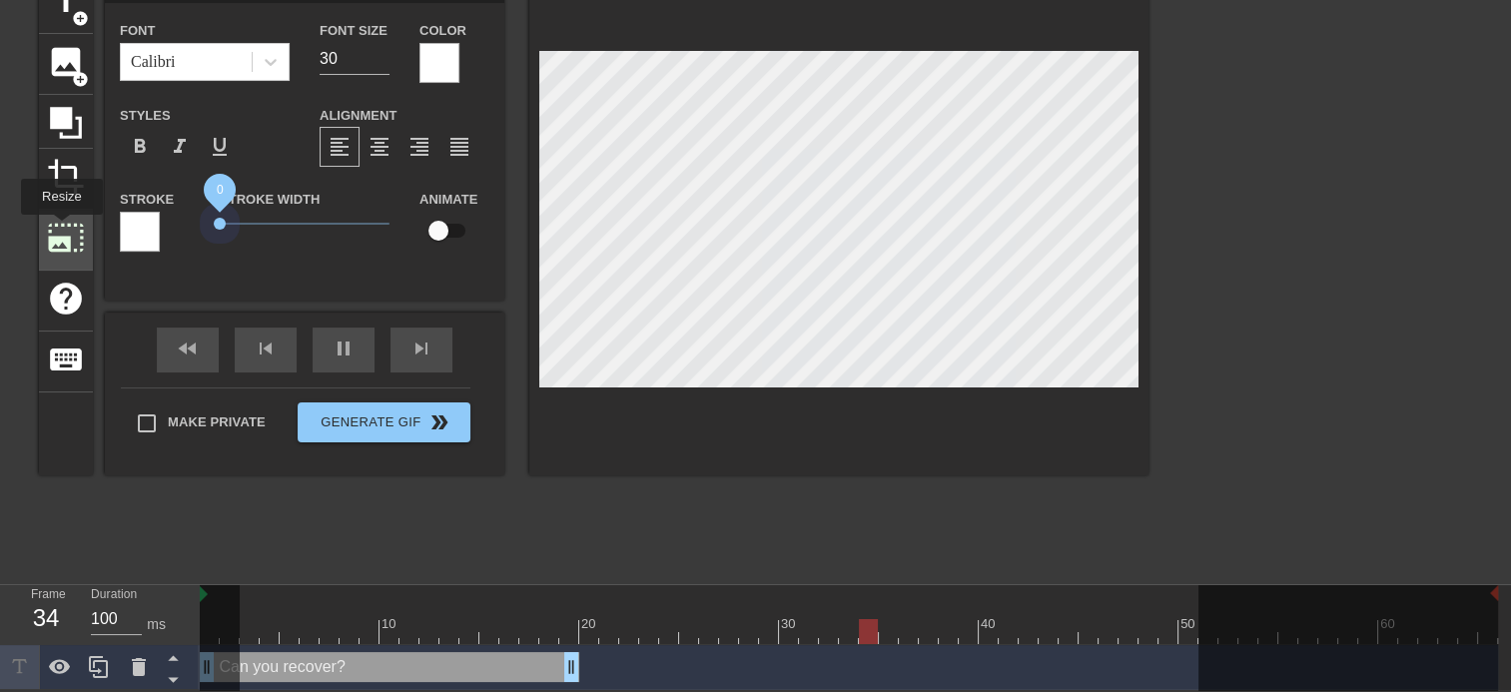
drag, startPoint x: 252, startPoint y: 225, endPoint x: 60, endPoint y: 229, distance: 191.7
click at [60, 229] on div "title add_circle image add_circle crop photo_size_select_large help keyboard Ca…" at bounding box center [593, 224] width 1109 height 502
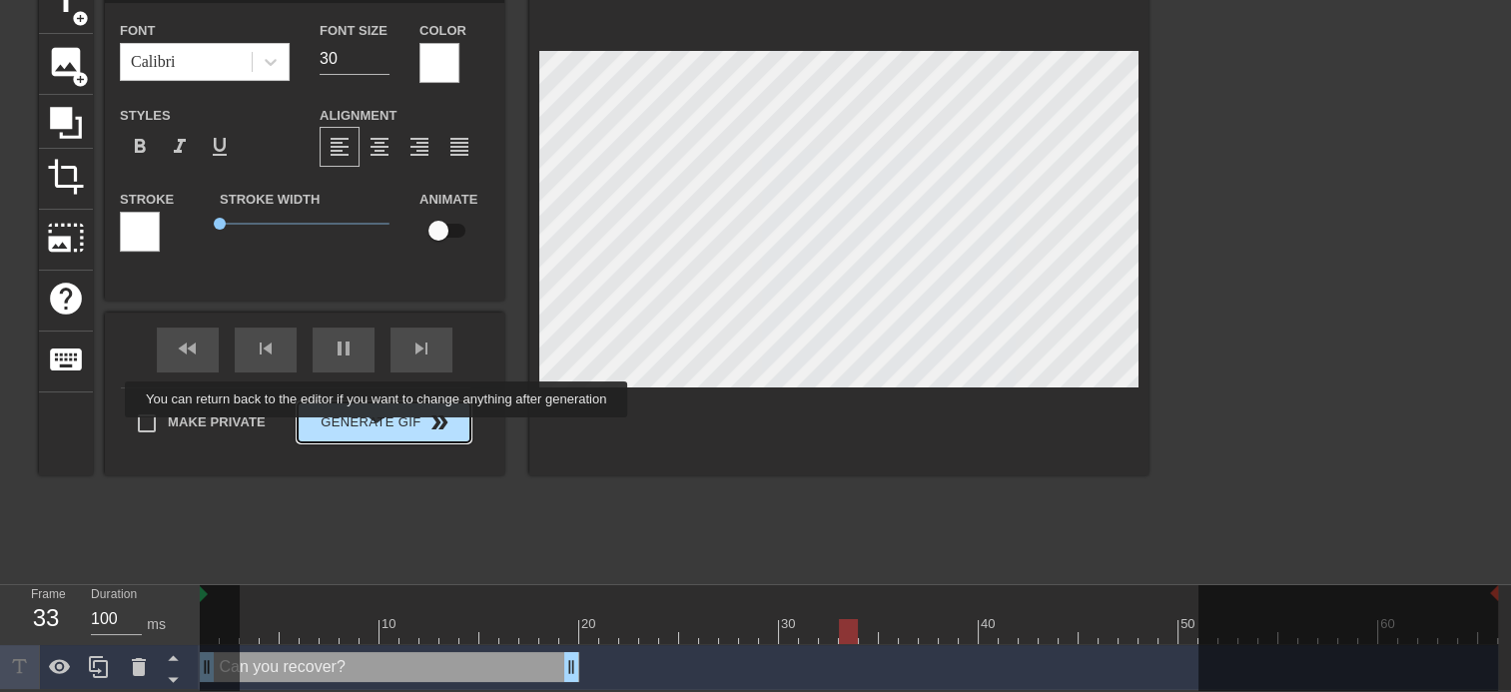
click at [378, 430] on span "Generate Gif double_arrow" at bounding box center [384, 422] width 157 height 24
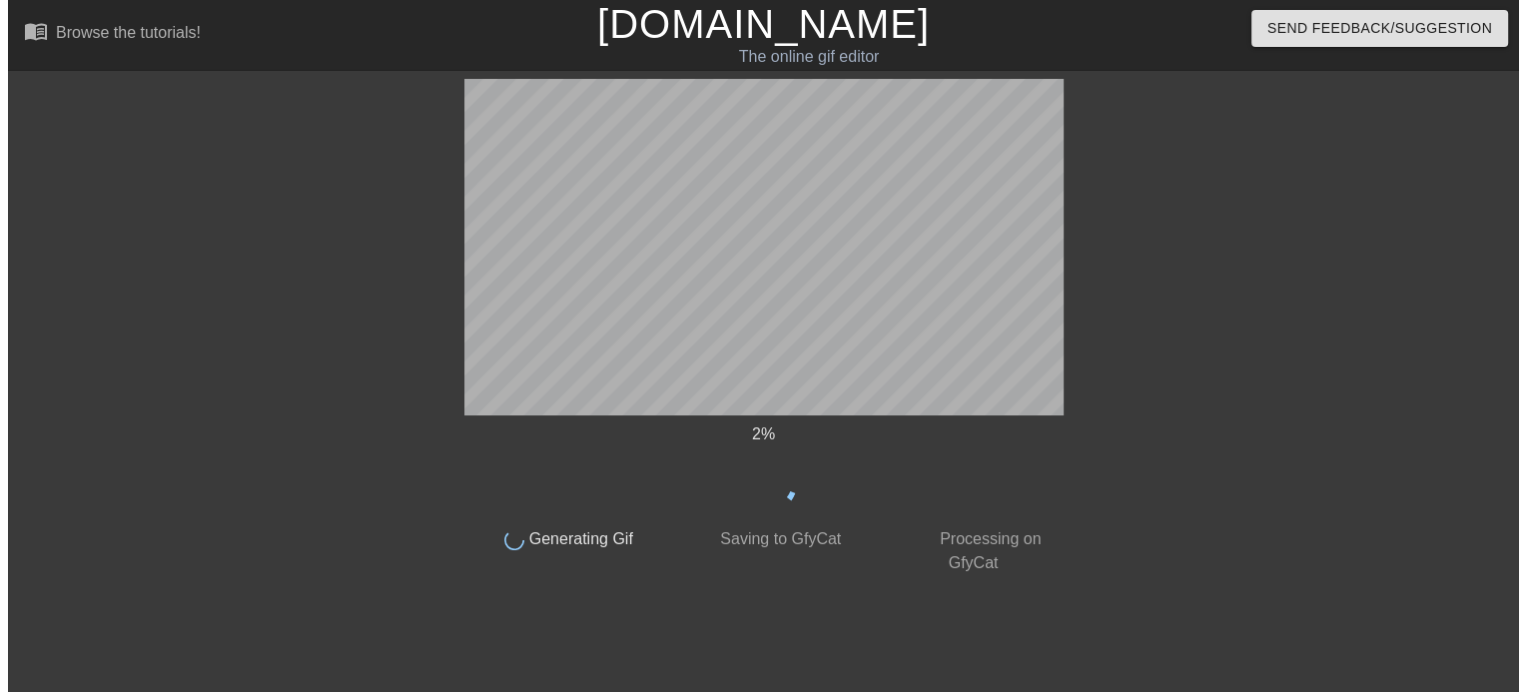
scroll to position [0, 0]
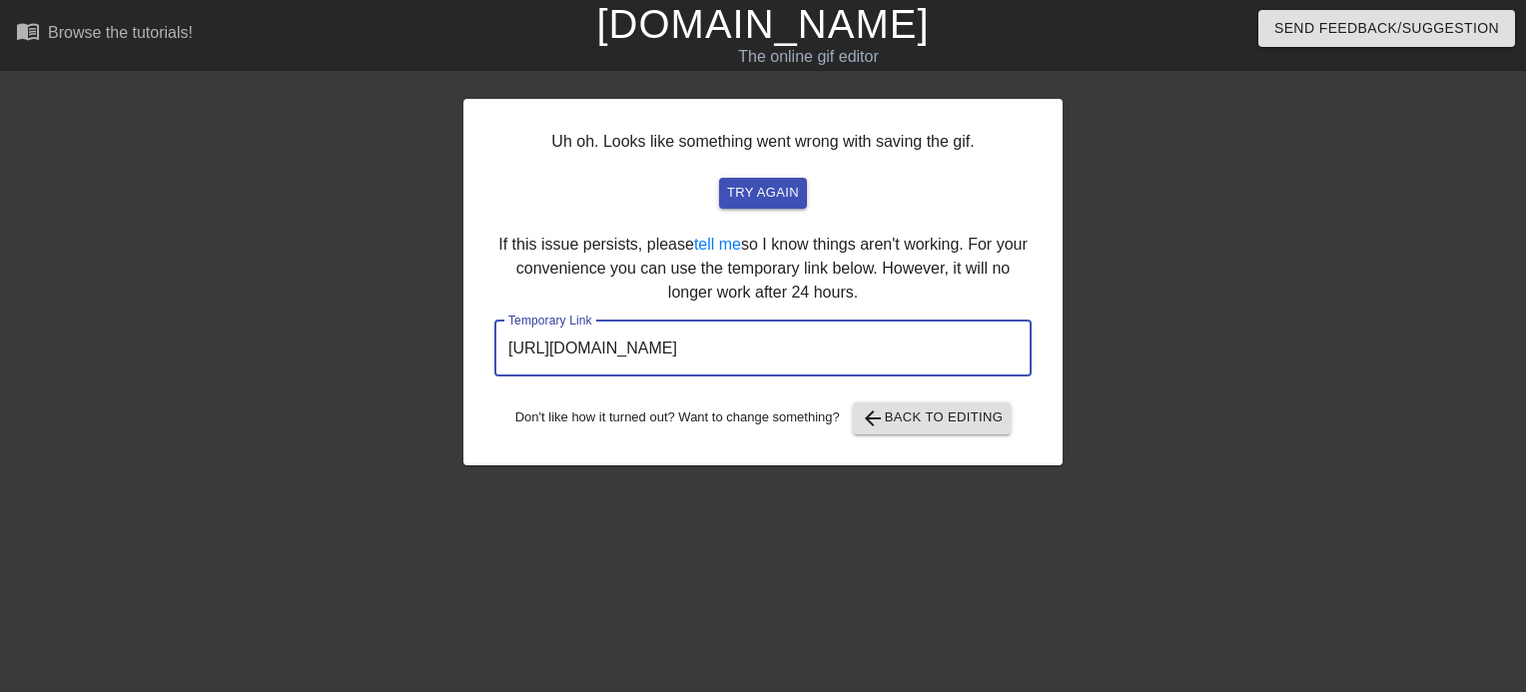
drag, startPoint x: 960, startPoint y: 335, endPoint x: 443, endPoint y: 346, distance: 517.3
click at [424, 342] on div "Uh oh. Looks like something went wrong with saving the gif. try again If this i…" at bounding box center [763, 378] width 1526 height 599
